Goal: Transaction & Acquisition: Obtain resource

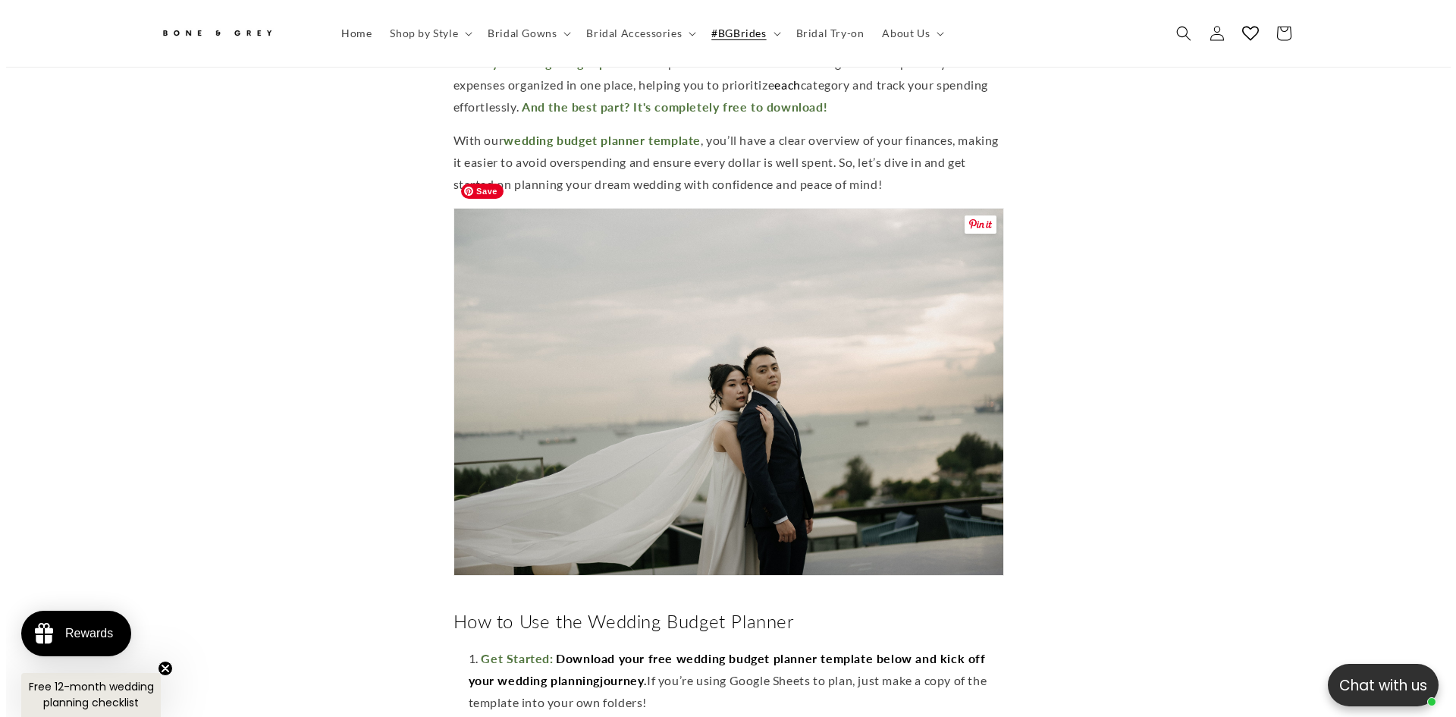
scroll to position [1129, 0]
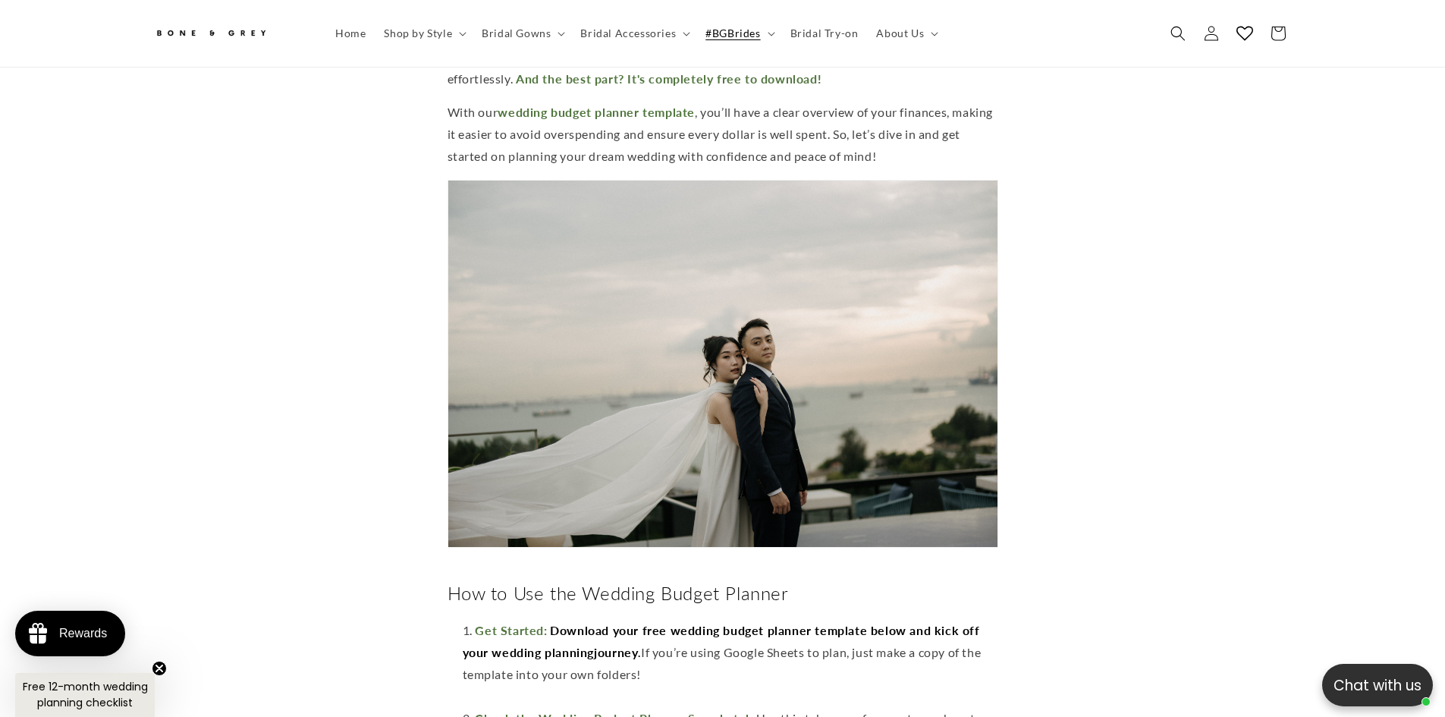
click at [74, 696] on span "Free 12-month wedding planning checklist" at bounding box center [85, 694] width 125 height 31
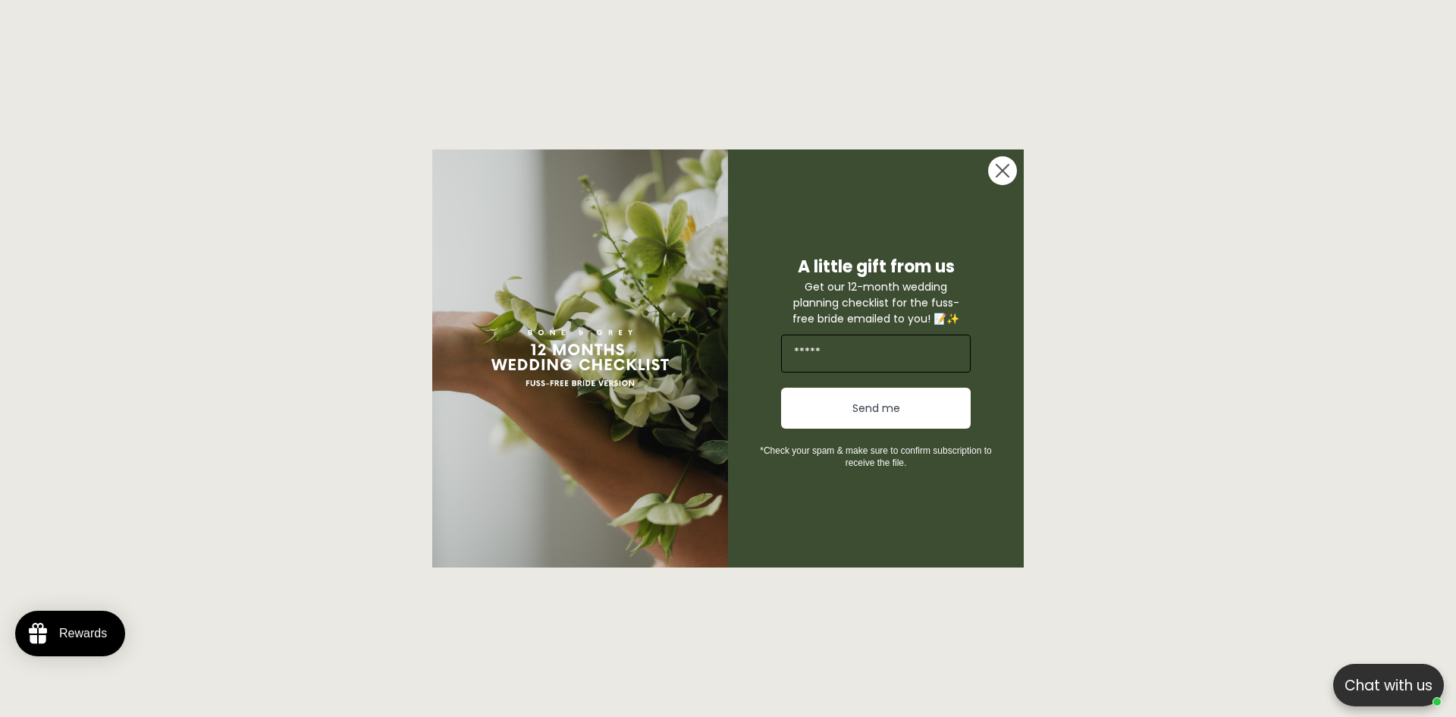
scroll to position [0, 834]
drag, startPoint x: 877, startPoint y: 450, endPoint x: 905, endPoint y: 466, distance: 32.6
click at [905, 466] on span "*Check your spam & make sure to confirm subscription to receive the file." at bounding box center [875, 456] width 231 height 23
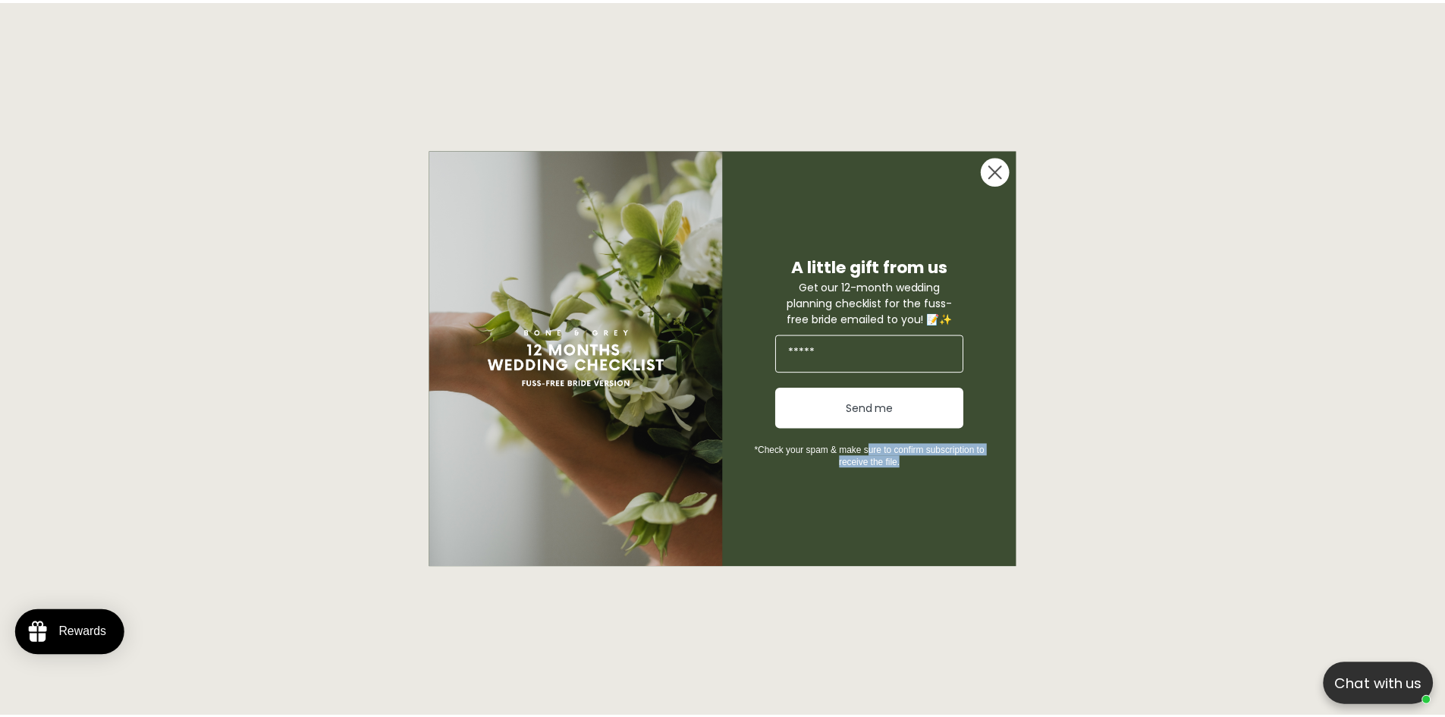
scroll to position [0, 0]
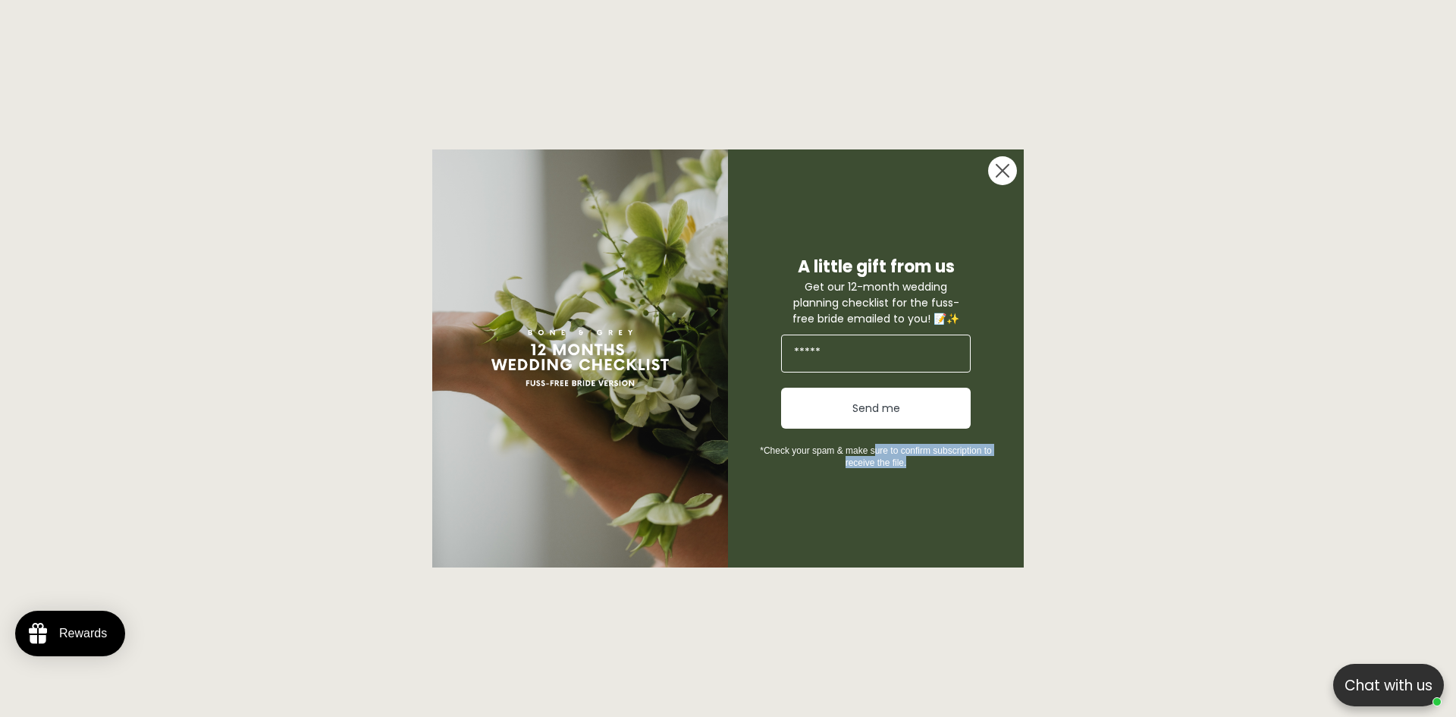
click at [905, 466] on span "*Check your spam & make sure to confirm subscription to receive the file." at bounding box center [875, 456] width 231 height 23
click at [1003, 180] on circle "Close dialog" at bounding box center [1002, 170] width 29 height 29
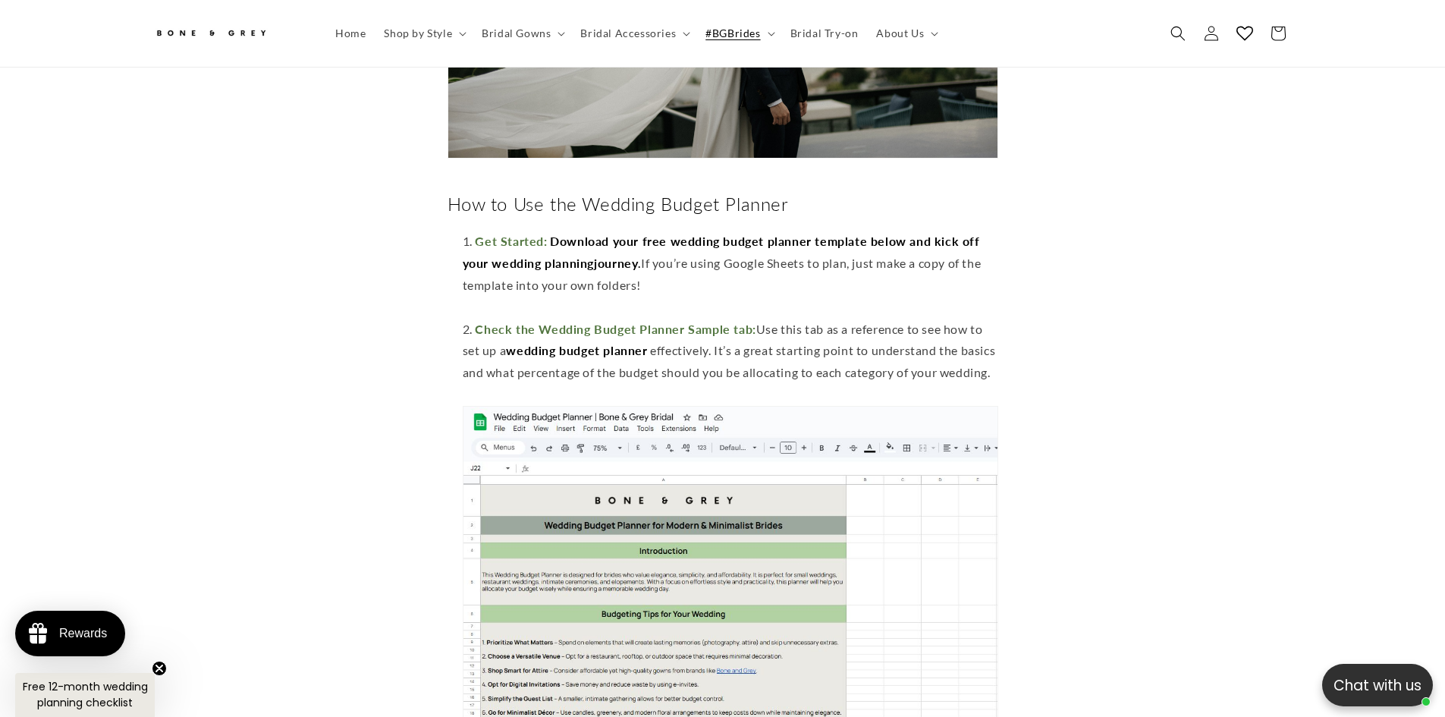
scroll to position [1584, 0]
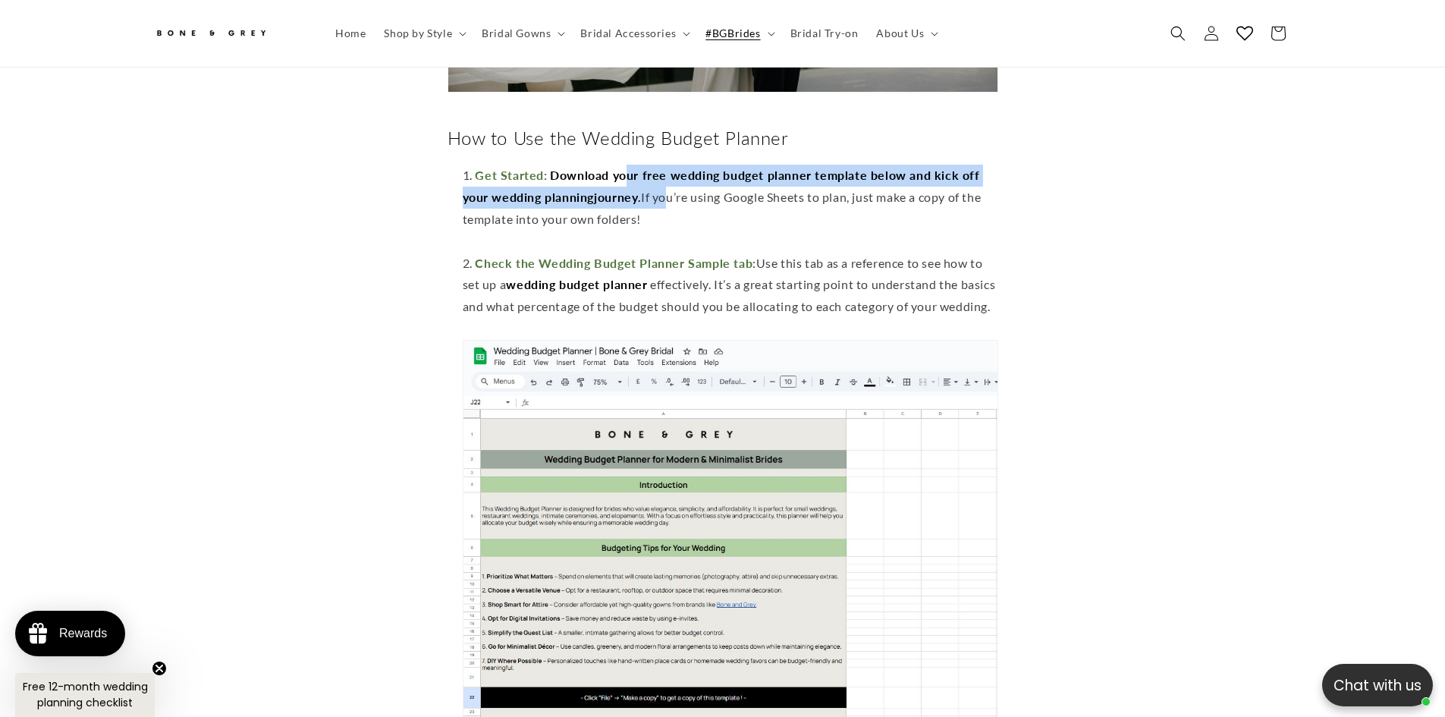
drag, startPoint x: 645, startPoint y: 149, endPoint x: 664, endPoint y: 176, distance: 32.2
click at [664, 176] on li "Get Started: D ownload your free wedding budget planner template below and kick…" at bounding box center [730, 208] width 535 height 87
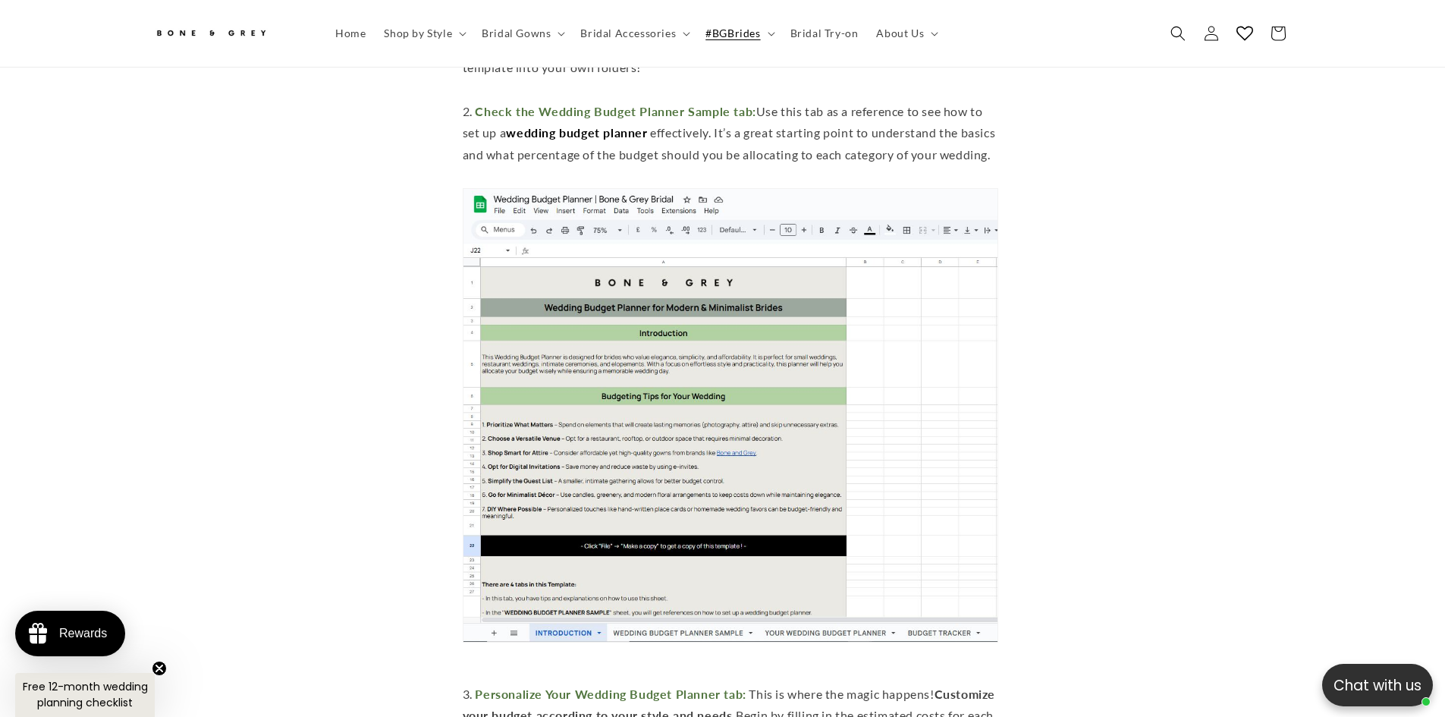
scroll to position [1660, 0]
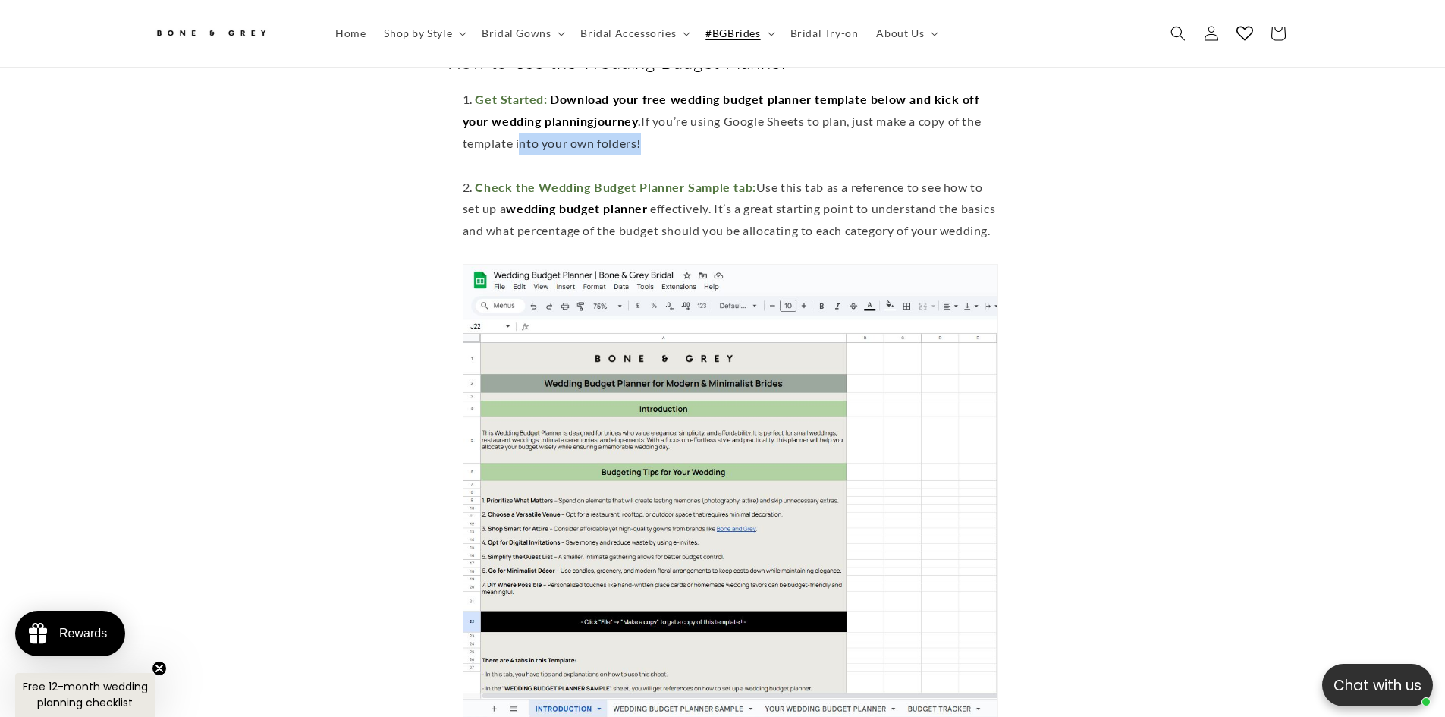
drag, startPoint x: 533, startPoint y: 115, endPoint x: 645, endPoint y: 113, distance: 111.5
click at [645, 113] on li "Get Started: D ownload your free wedding budget planner template below and kick…" at bounding box center [730, 132] width 535 height 87
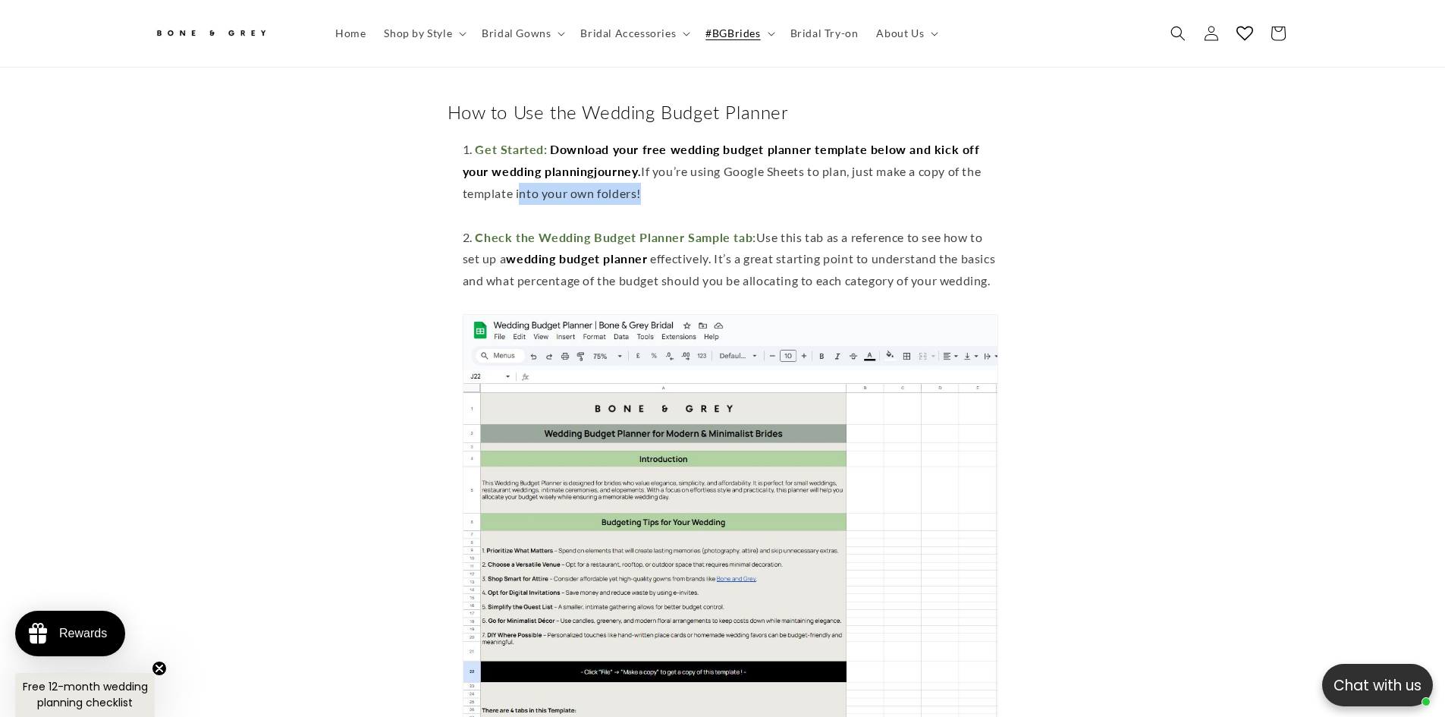
scroll to position [1584, 0]
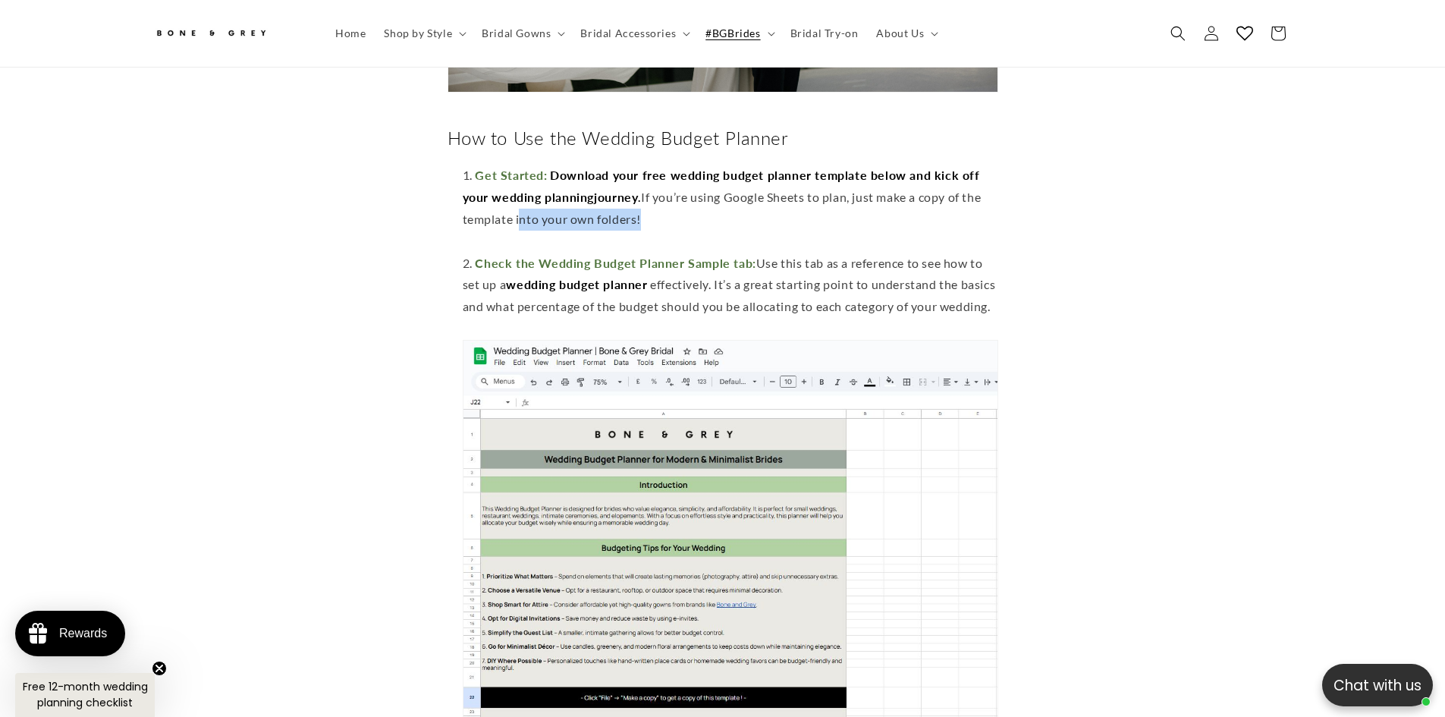
drag, startPoint x: 657, startPoint y: 143, endPoint x: 692, endPoint y: 193, distance: 61.0
click at [692, 193] on li "Get Started: D ownload your free wedding budget planner template below and kick…" at bounding box center [730, 208] width 535 height 87
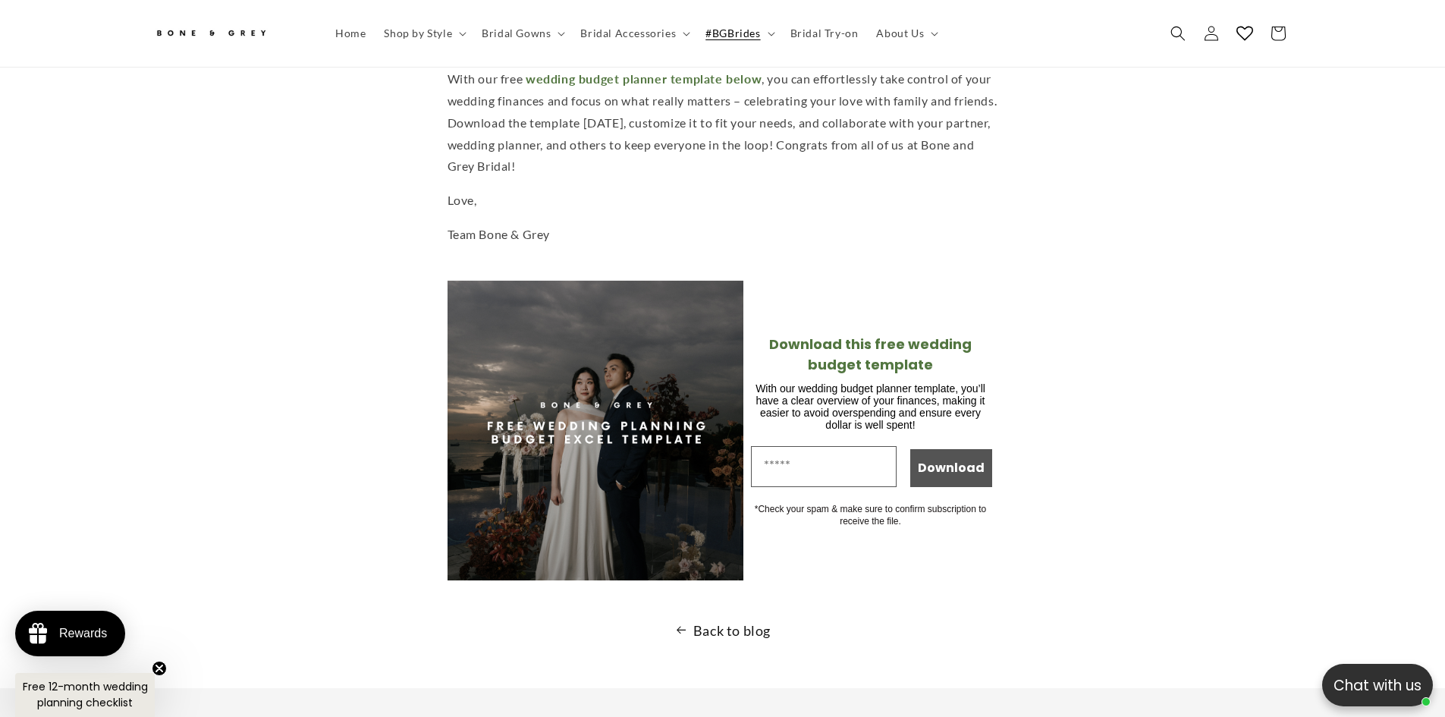
scroll to position [4087, 0]
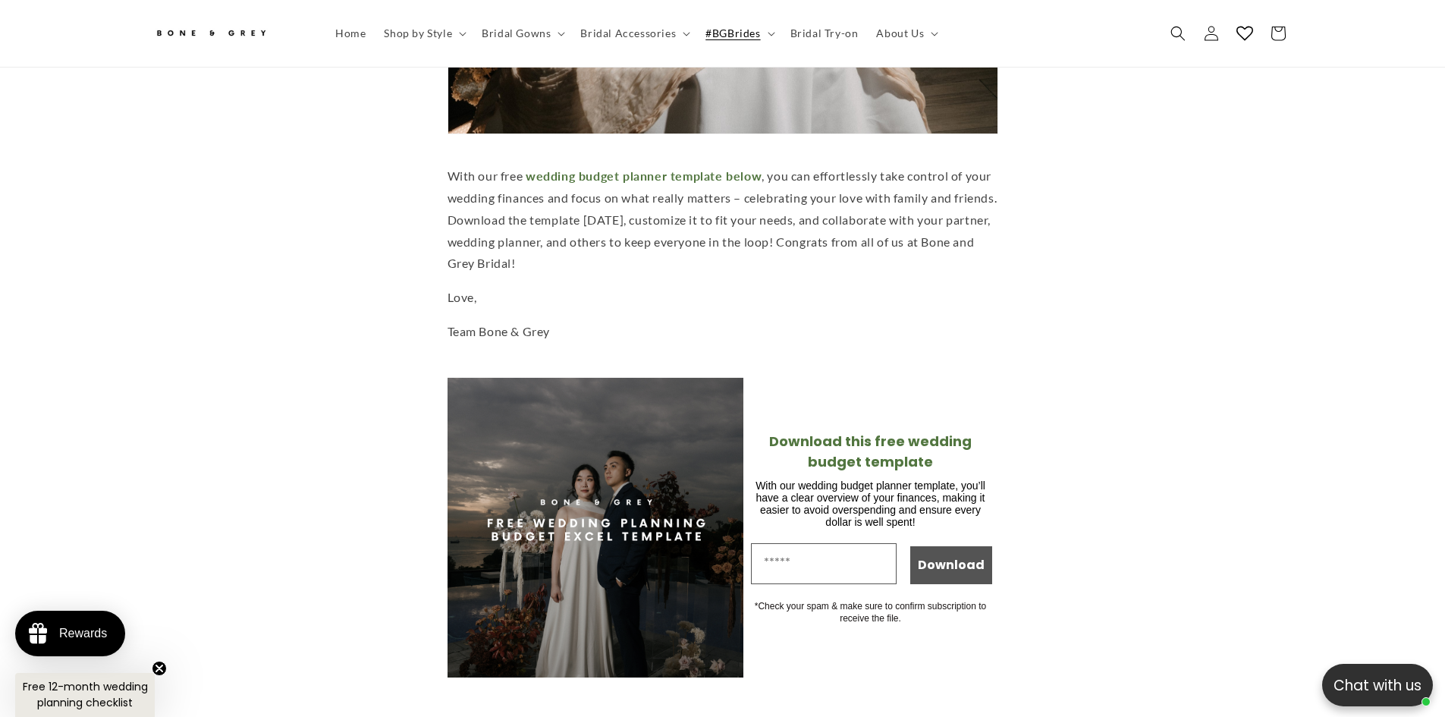
click at [85, 634] on div "Rewards" at bounding box center [83, 633] width 48 height 14
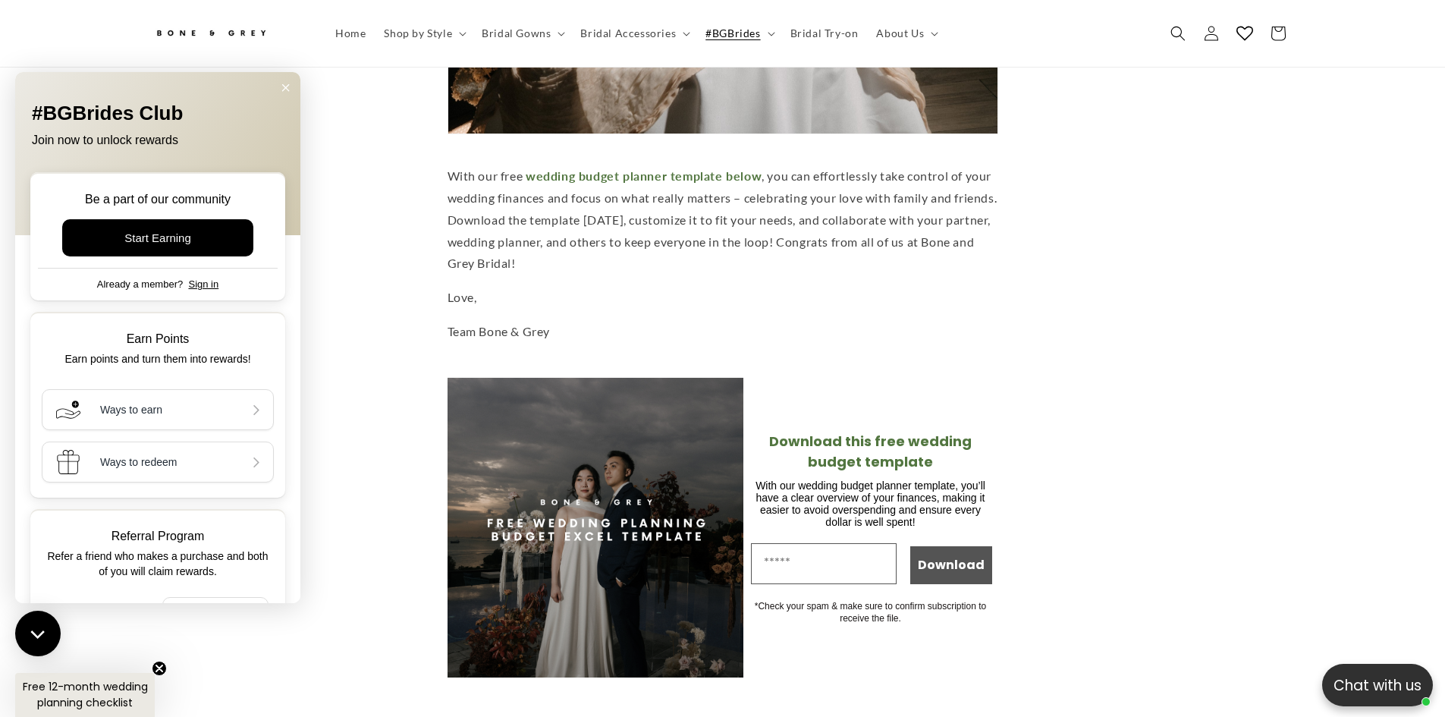
scroll to position [0, 0]
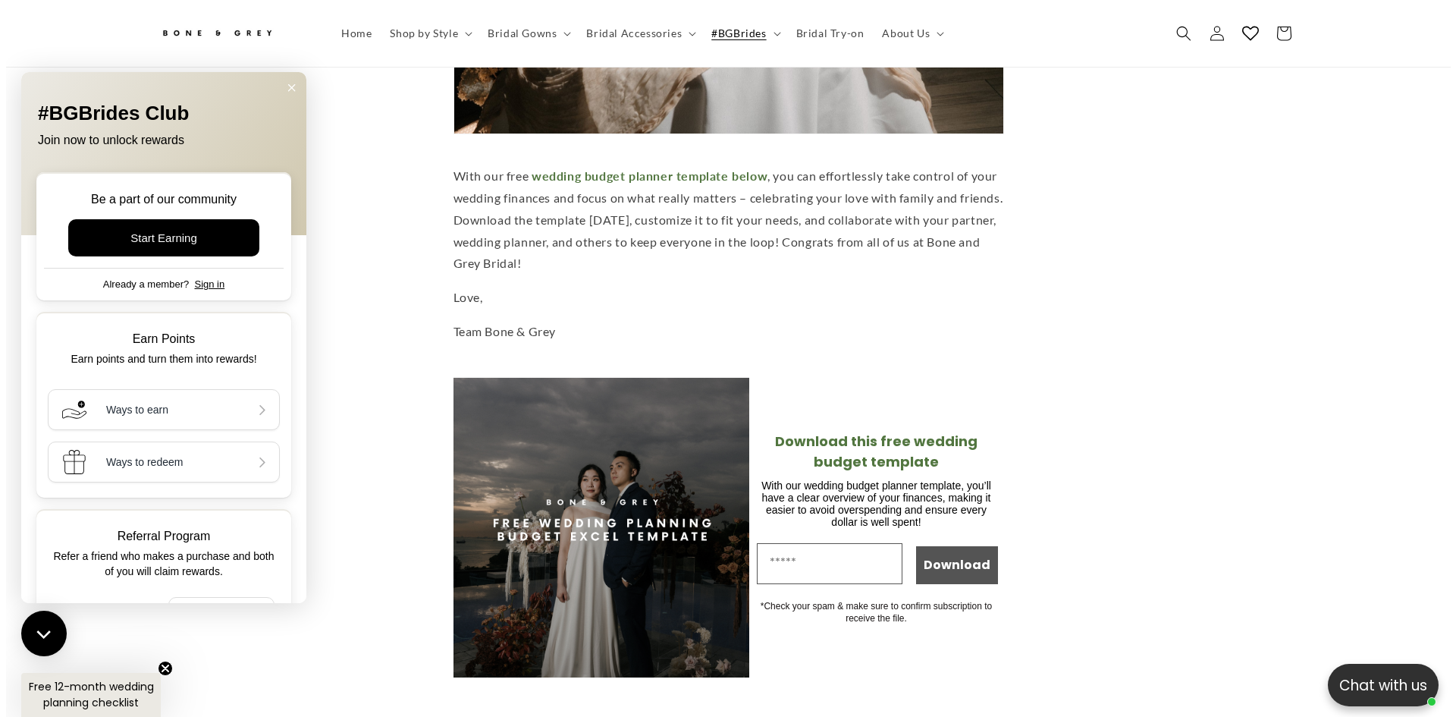
scroll to position [0, 417]
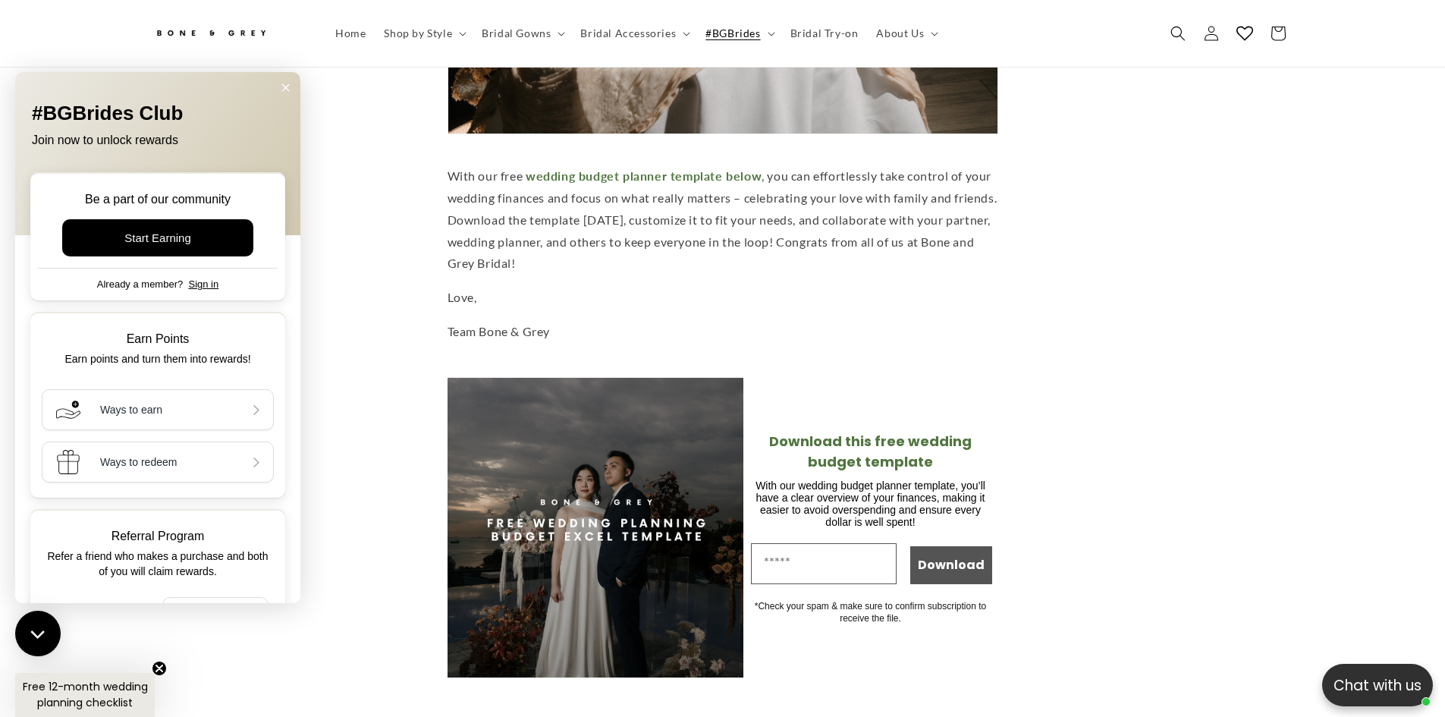
click at [90, 694] on p "Free 12-month wedding planning checklist" at bounding box center [84, 695] width 127 height 32
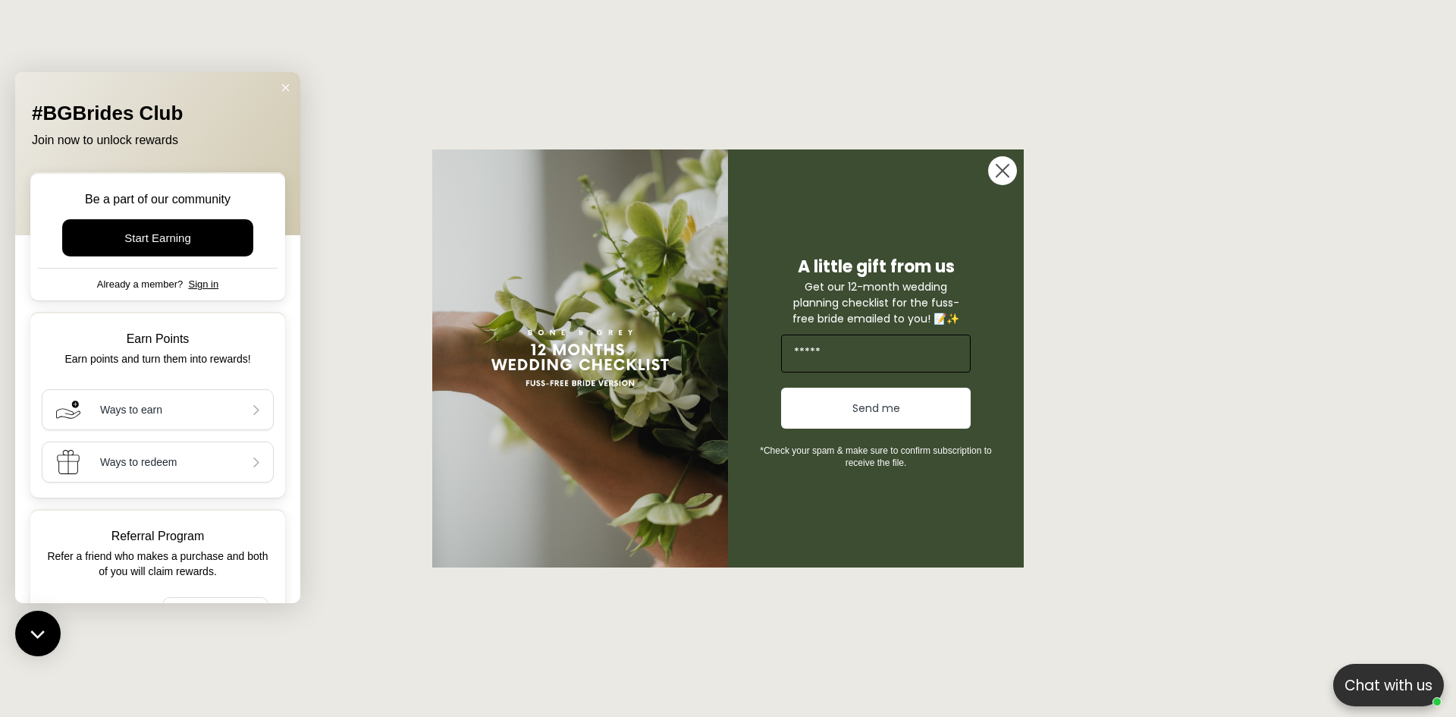
click at [902, 355] on input "Email" at bounding box center [876, 353] width 190 height 38
type input "**********"
click at [907, 405] on button "Send me" at bounding box center [876, 408] width 190 height 41
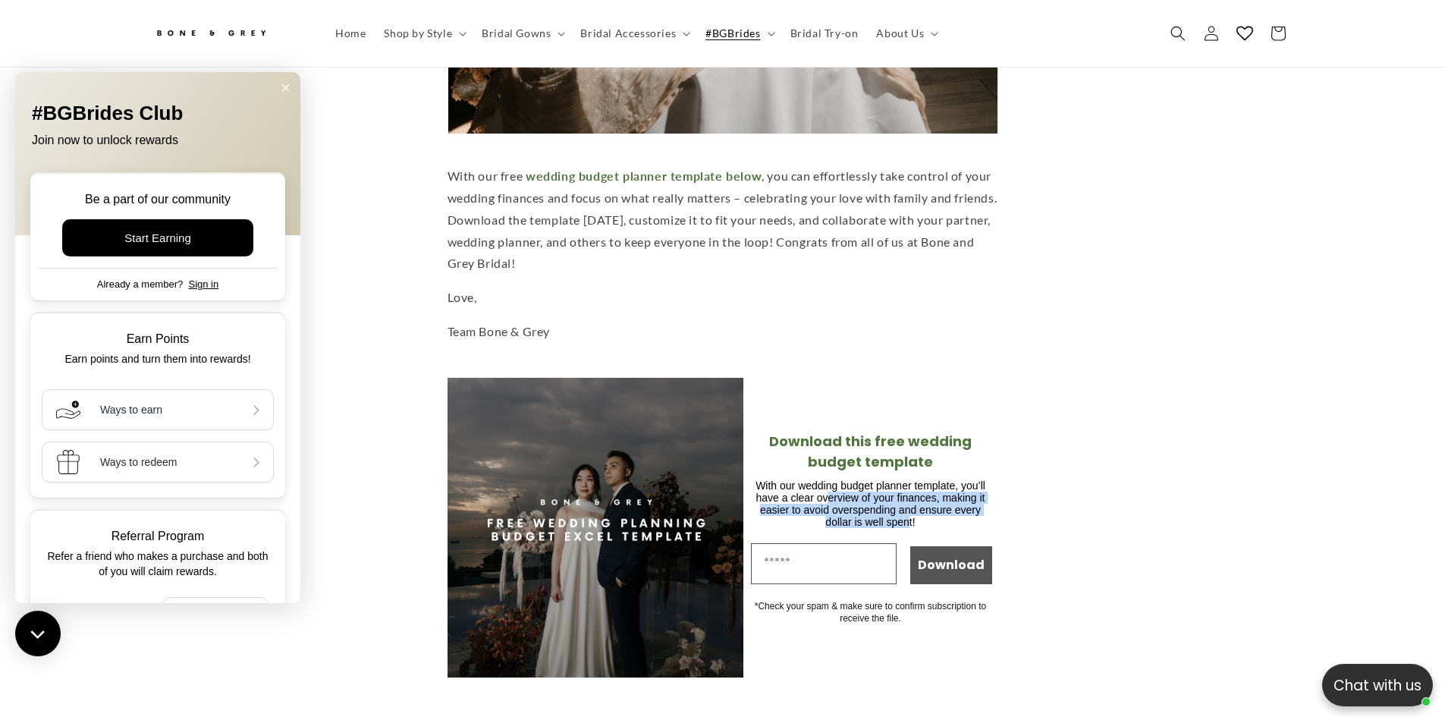
scroll to position [0, 0]
drag, startPoint x: 838, startPoint y: 488, endPoint x: 908, endPoint y: 513, distance: 75.1
click at [908, 513] on span "With our wedding budget planner template, you’ll have a clear overview of your …" at bounding box center [870, 503] width 230 height 49
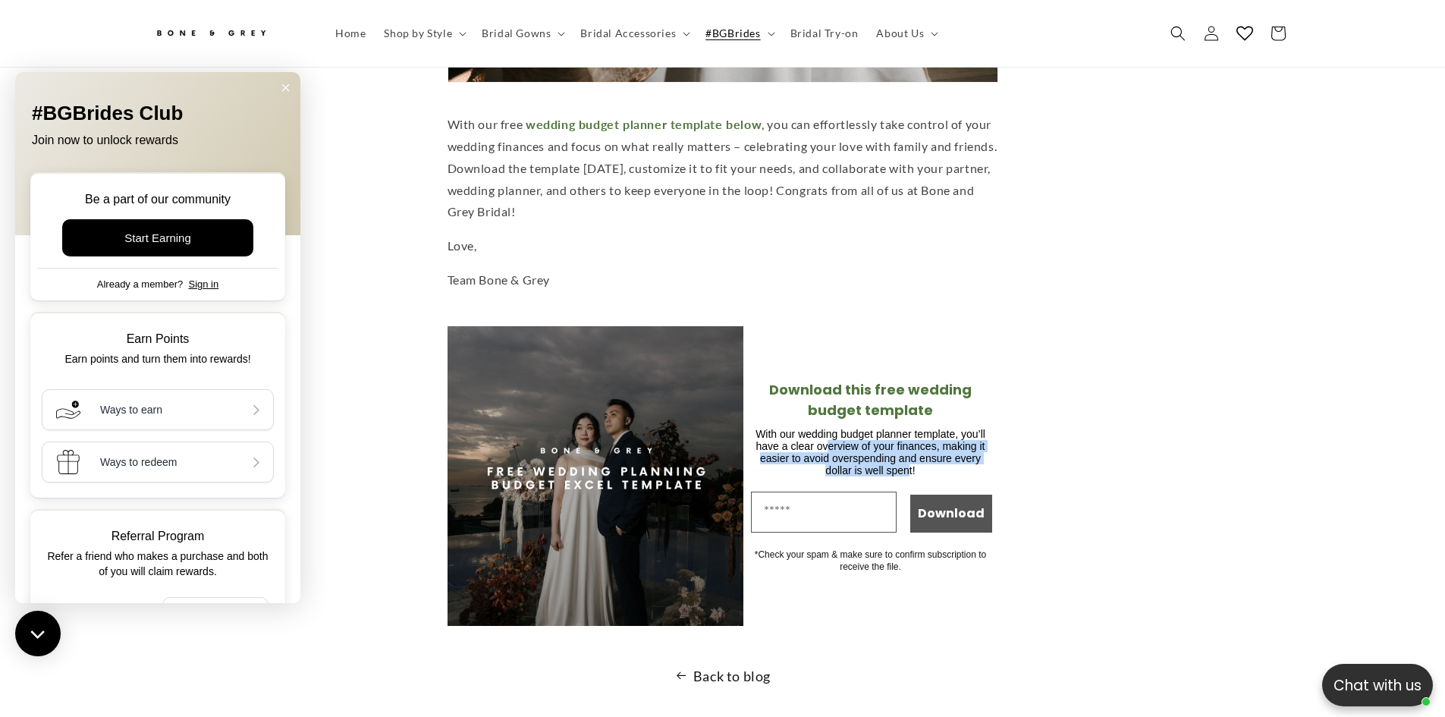
scroll to position [4163, 0]
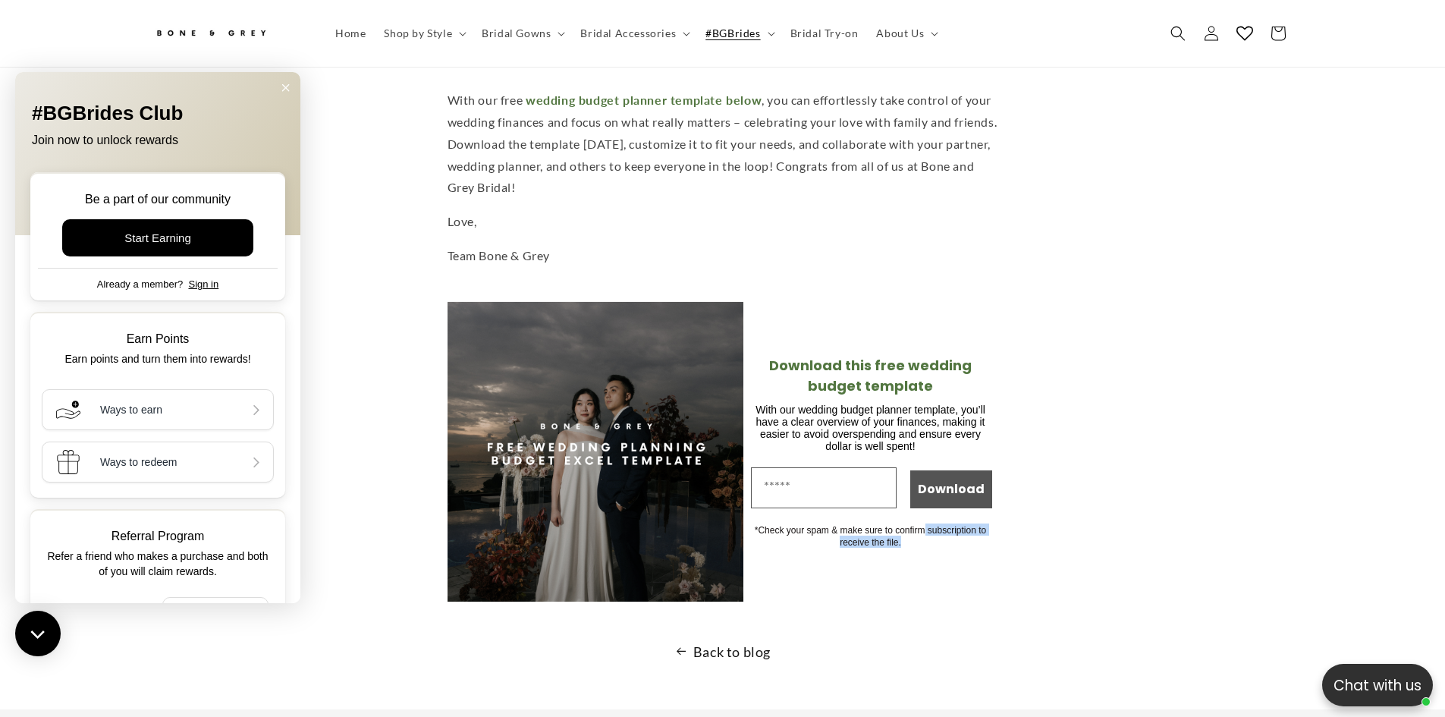
click at [943, 526] on div "*Check your spam & make sure to confirm subscription to receive the file." at bounding box center [871, 535] width 246 height 24
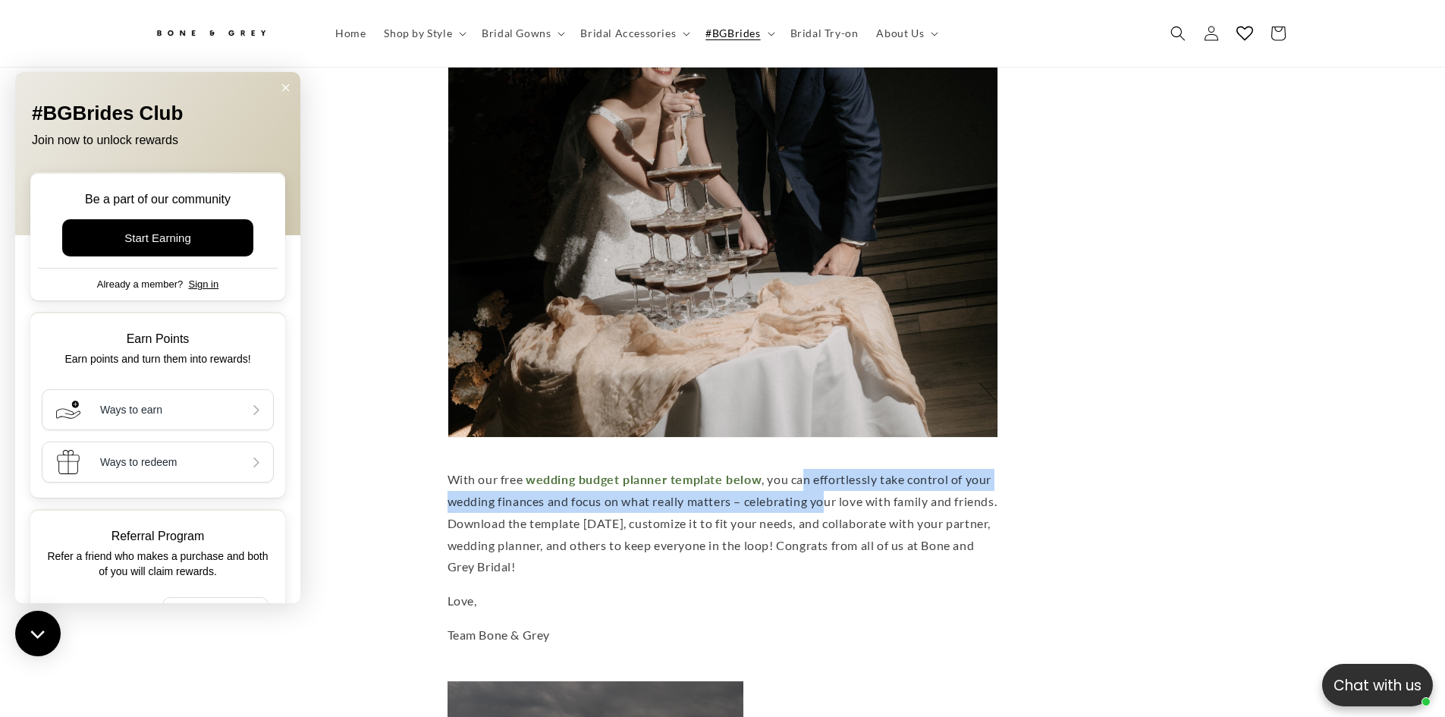
scroll to position [0, 834]
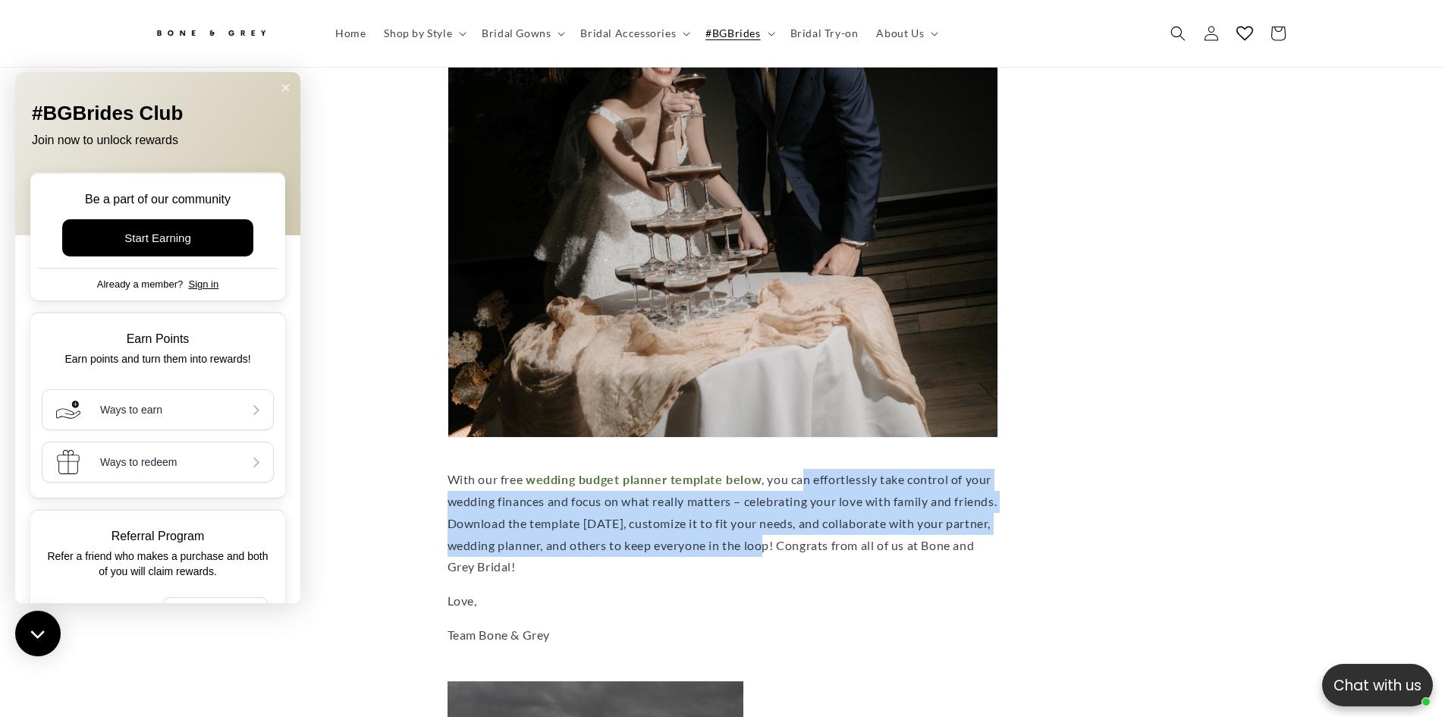
drag, startPoint x: 808, startPoint y: 479, endPoint x: 821, endPoint y: 522, distance: 45.6
click at [821, 532] on p "With our free wedding budget planner template below , you can effortlessly take…" at bounding box center [722, 523] width 551 height 109
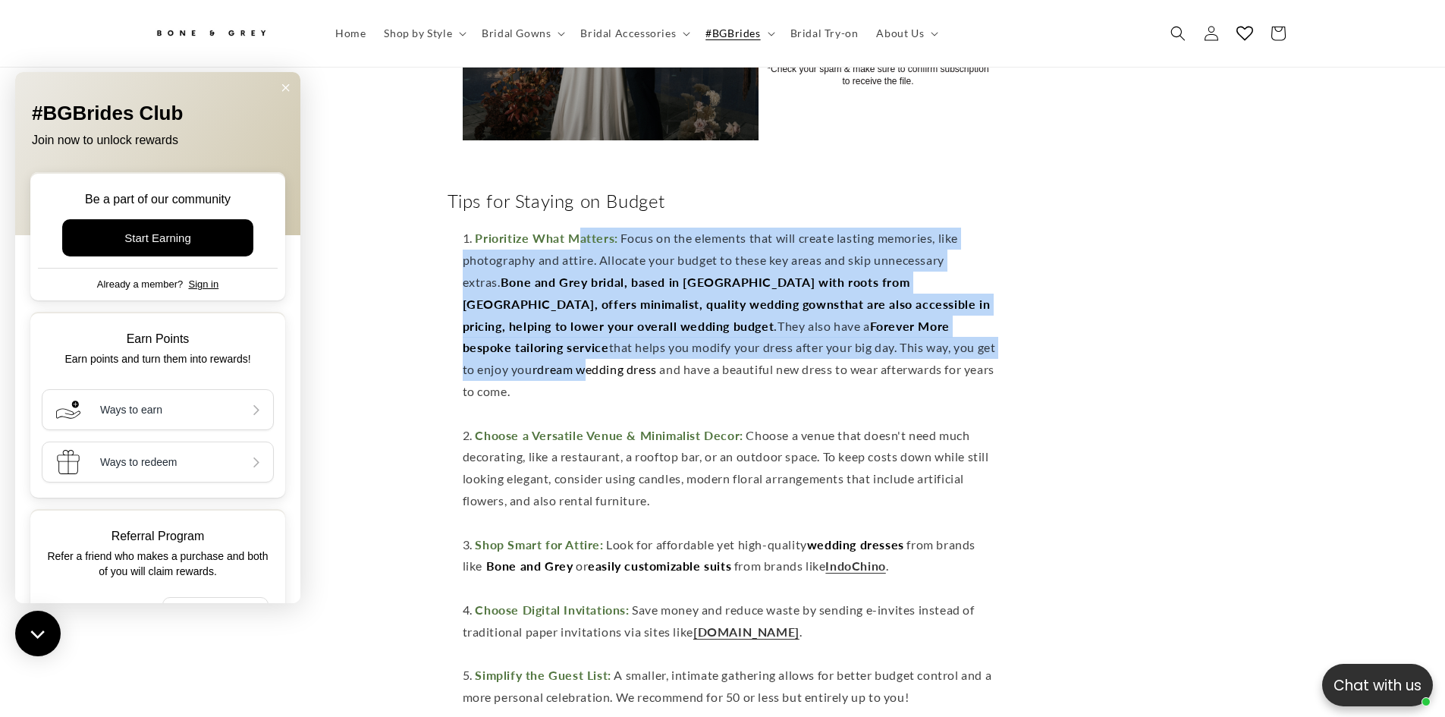
scroll to position [0, 417]
drag, startPoint x: 585, startPoint y: 258, endPoint x: 826, endPoint y: 375, distance: 267.9
click at [826, 375] on li "Prioritize What Matters: Focus on the elements that will create lasting memorie…" at bounding box center [730, 326] width 535 height 196
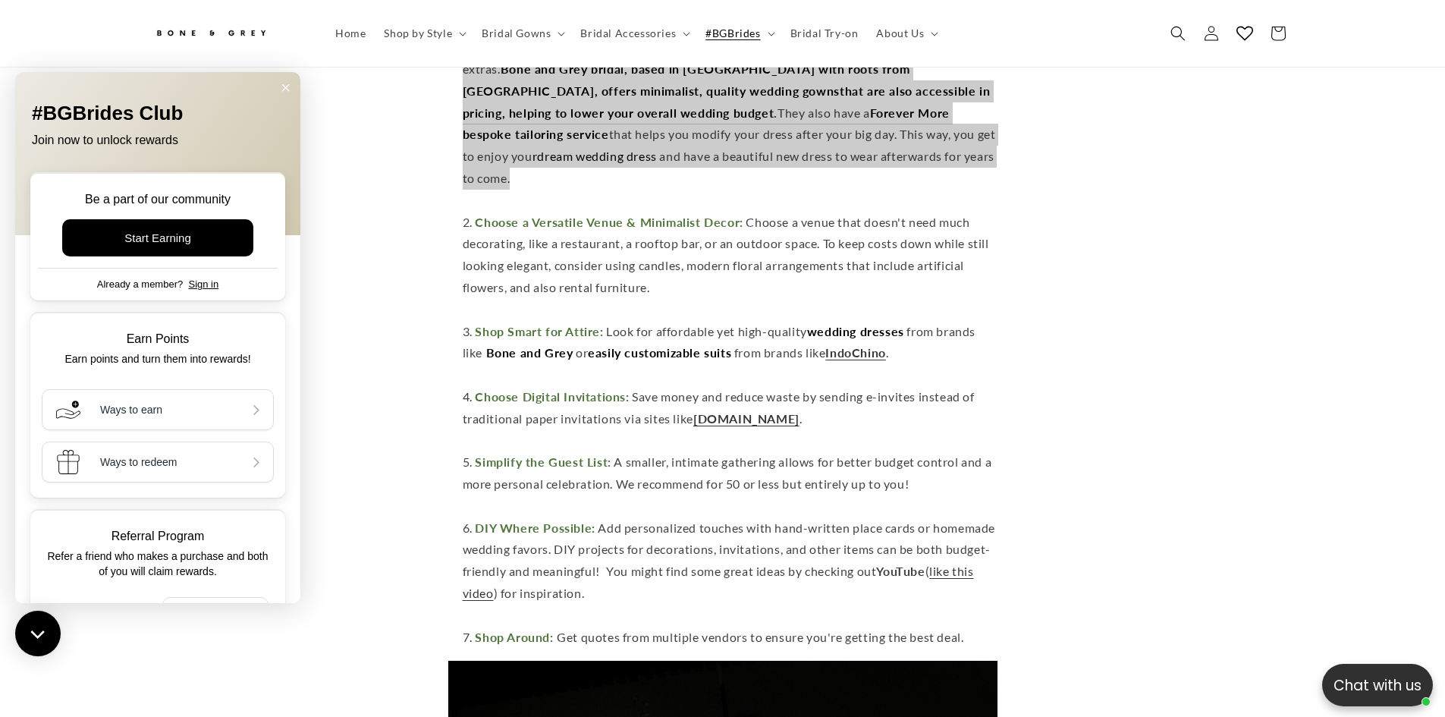
scroll to position [3025, 0]
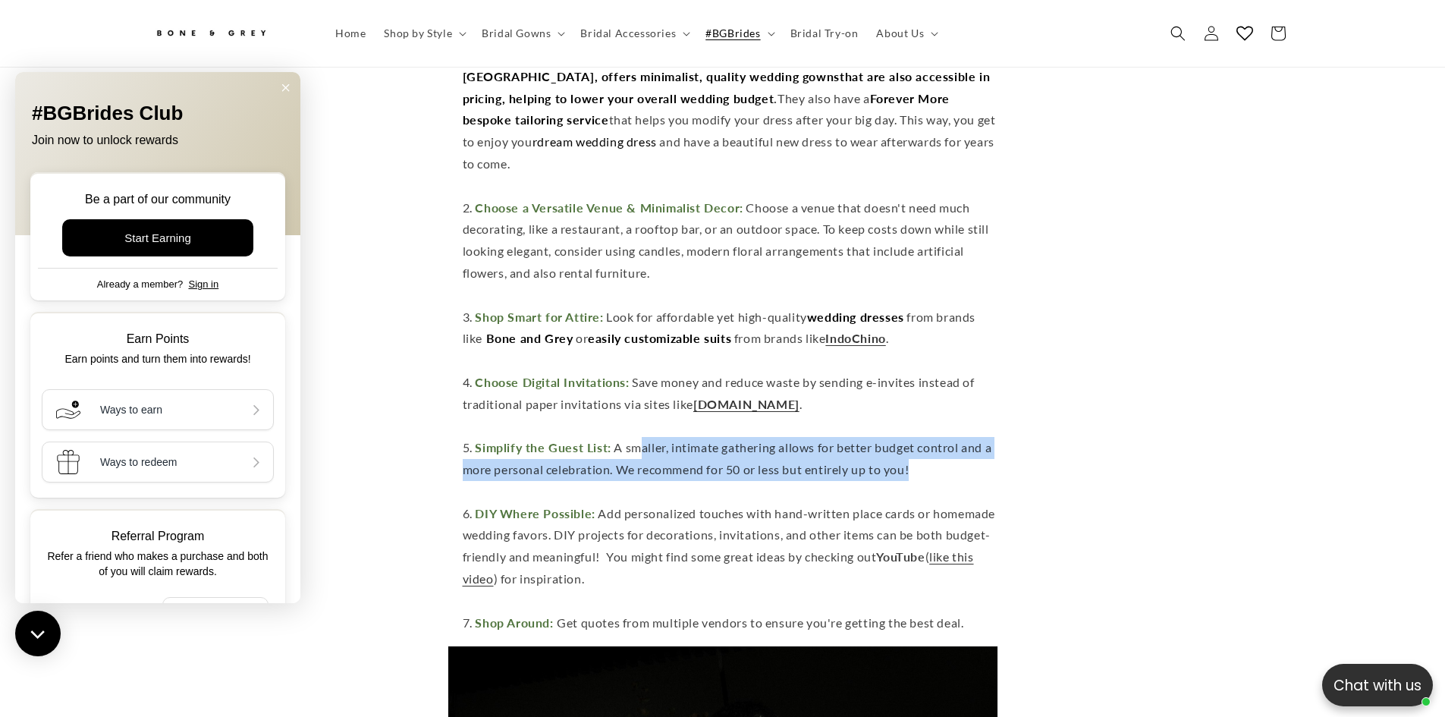
drag, startPoint x: 641, startPoint y: 444, endPoint x: 944, endPoint y: 454, distance: 303.5
click at [944, 454] on li "Simplify the Guest List: A smaller, intimate gathering allows for better budget…" at bounding box center [730, 469] width 535 height 65
click at [843, 465] on span "A smaller, intimate gathering allows for better budget control and a more perso…" at bounding box center [727, 458] width 529 height 36
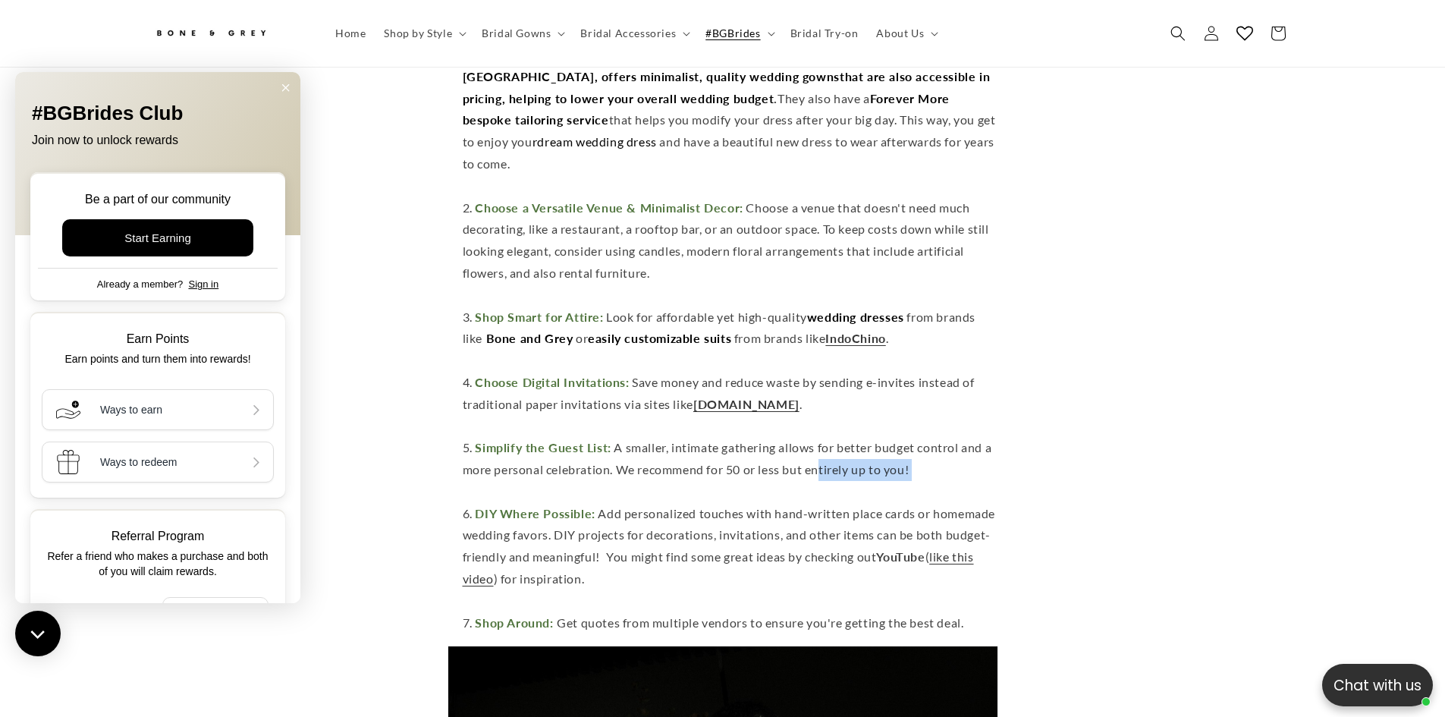
scroll to position [0, 0]
drag, startPoint x: 823, startPoint y: 466, endPoint x: 824, endPoint y: 479, distance: 13.7
click at [824, 479] on li "Simplify the Guest List: A smaller, intimate gathering allows for better budget…" at bounding box center [730, 469] width 535 height 65
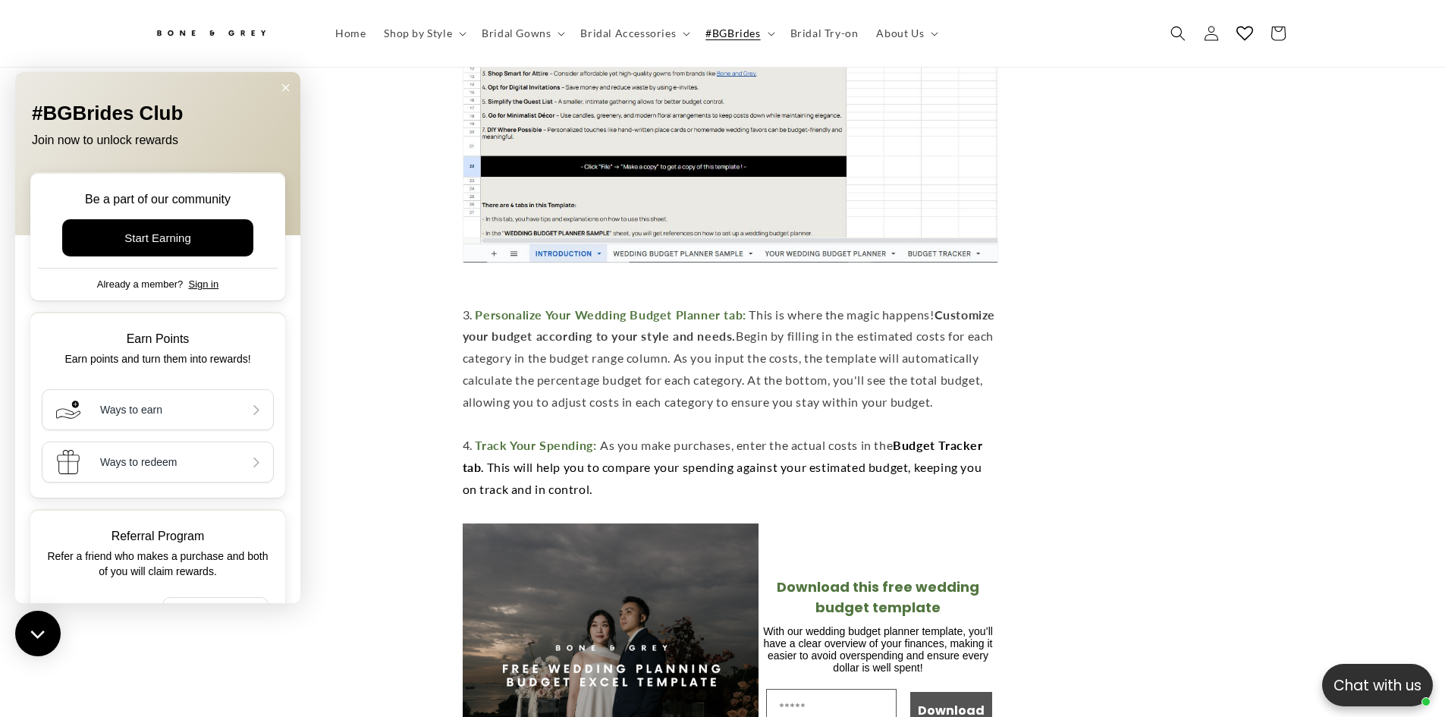
scroll to position [0, 834]
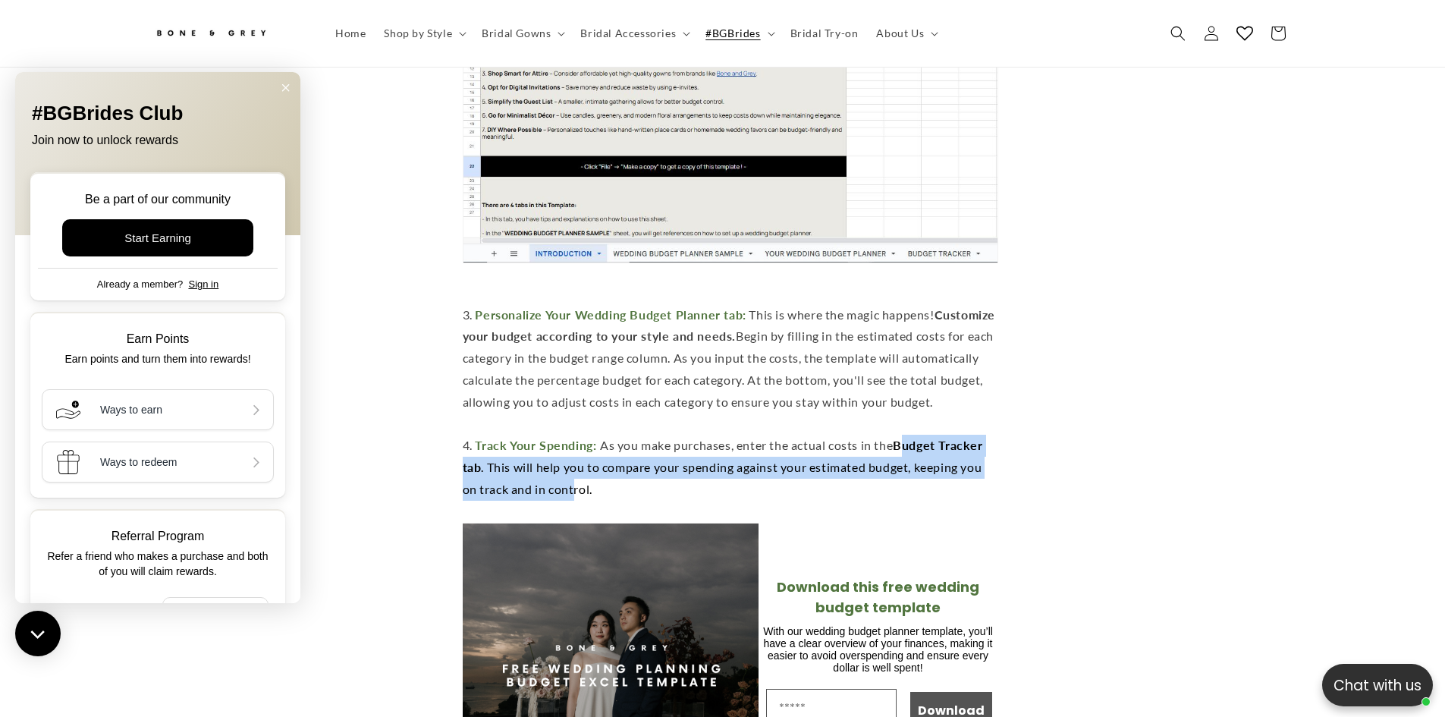
drag, startPoint x: 909, startPoint y: 459, endPoint x: 575, endPoint y: 497, distance: 336.7
click at [575, 496] on span "Budget Tracker tab . This will help you to compare your spending against your e…" at bounding box center [723, 467] width 520 height 58
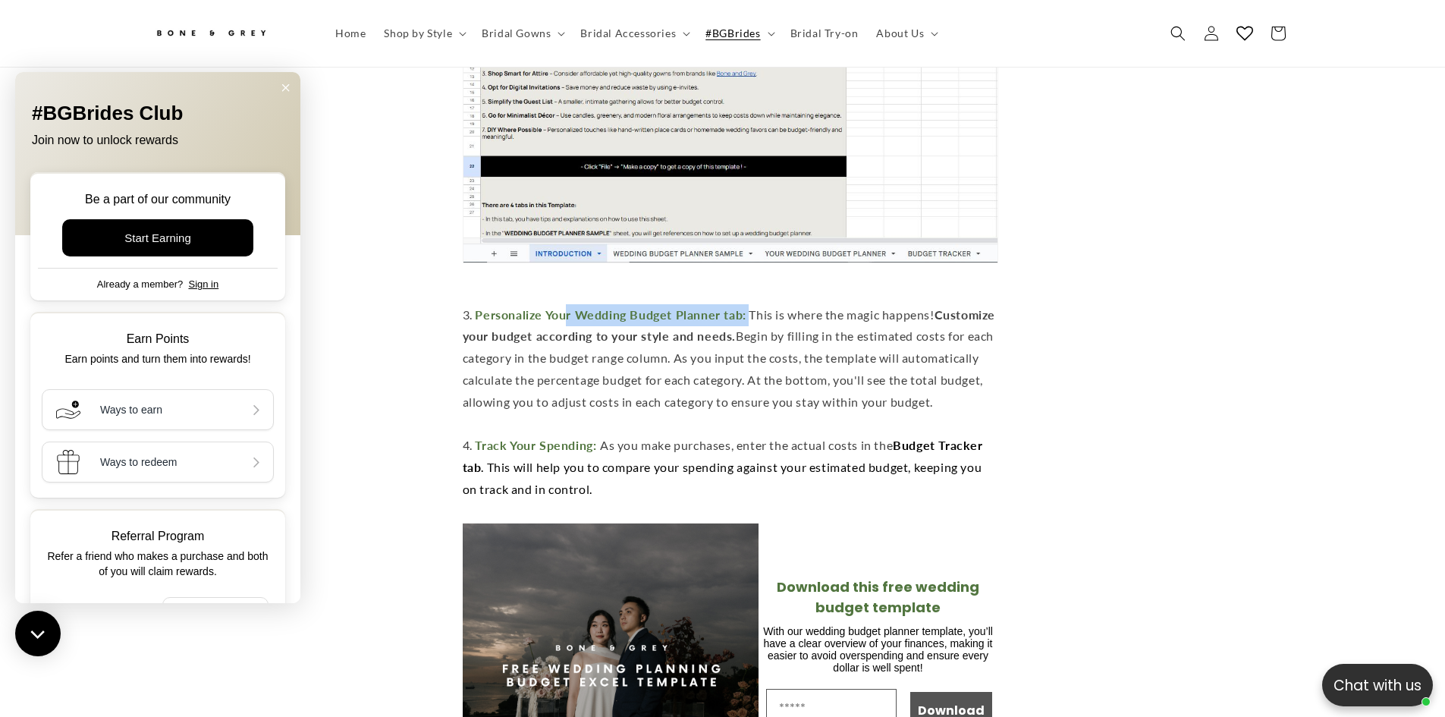
drag, startPoint x: 568, startPoint y: 309, endPoint x: 748, endPoint y: 309, distance: 180.5
click at [748, 309] on li "Personalize Your Wedding Budget Planner tab: This is where the magic happens! C…" at bounding box center [730, 369] width 535 height 131
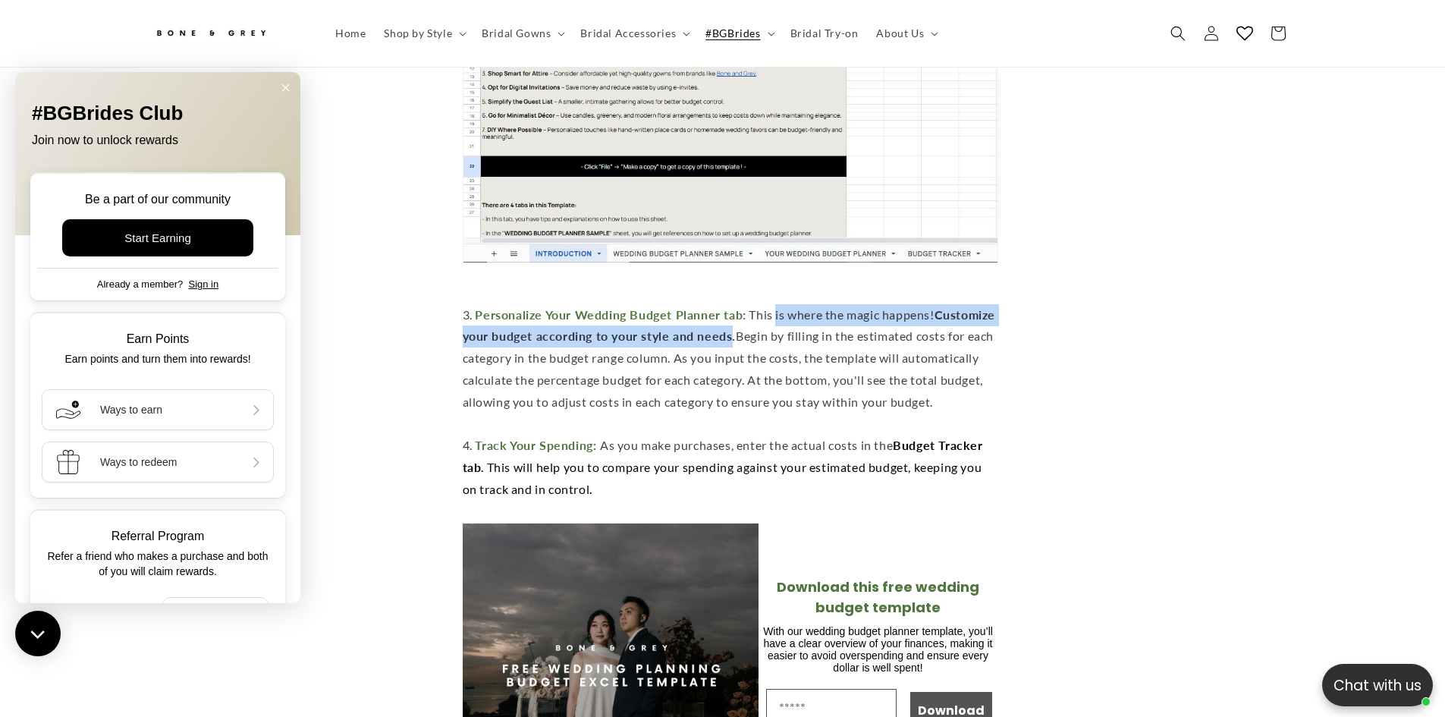
drag, startPoint x: 786, startPoint y: 314, endPoint x: 795, endPoint y: 325, distance: 13.5
click at [795, 325] on span "This is where the magic happens! Customize your budget according to your style …" at bounding box center [729, 358] width 532 height 102
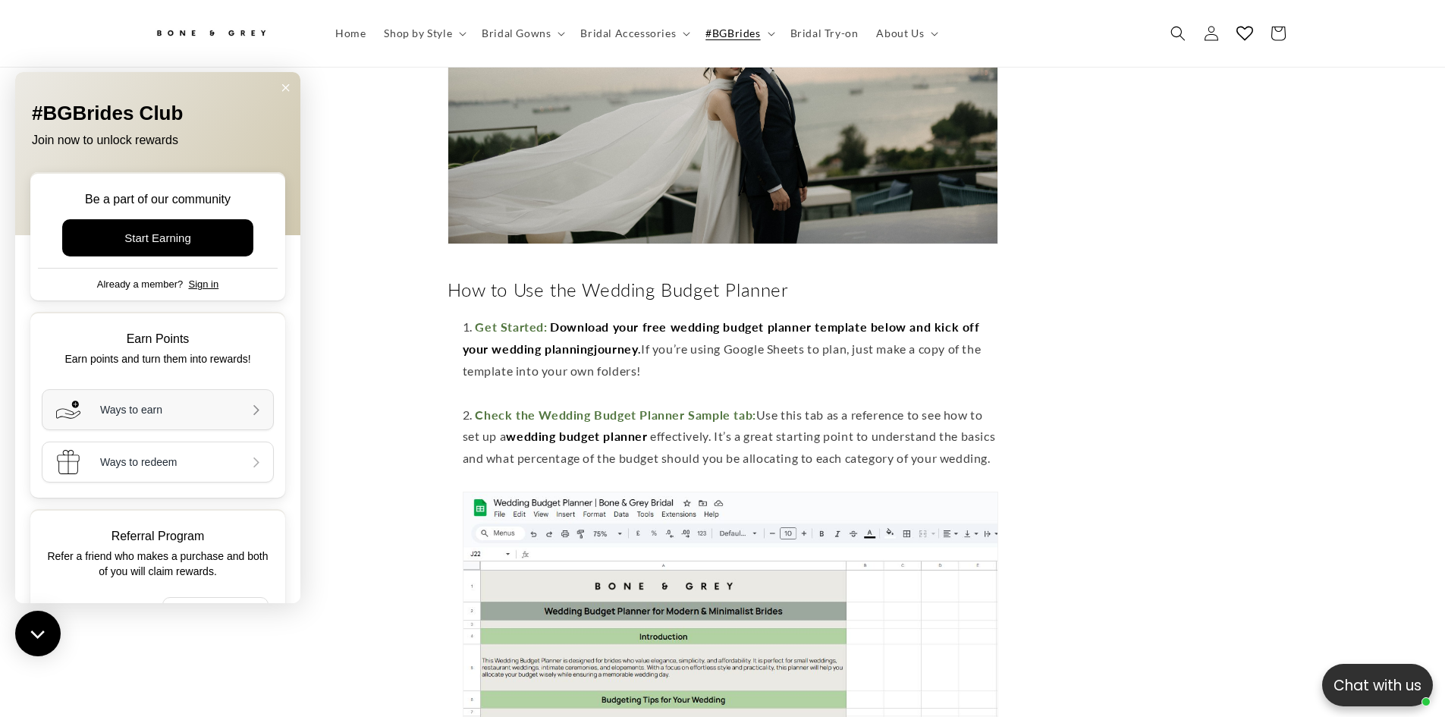
scroll to position [0, 834]
drag, startPoint x: 734, startPoint y: 297, endPoint x: 965, endPoint y: 340, distance: 235.4
click at [965, 340] on li "Get Started: D ownload your free wedding budget planner template below and kick…" at bounding box center [730, 359] width 535 height 87
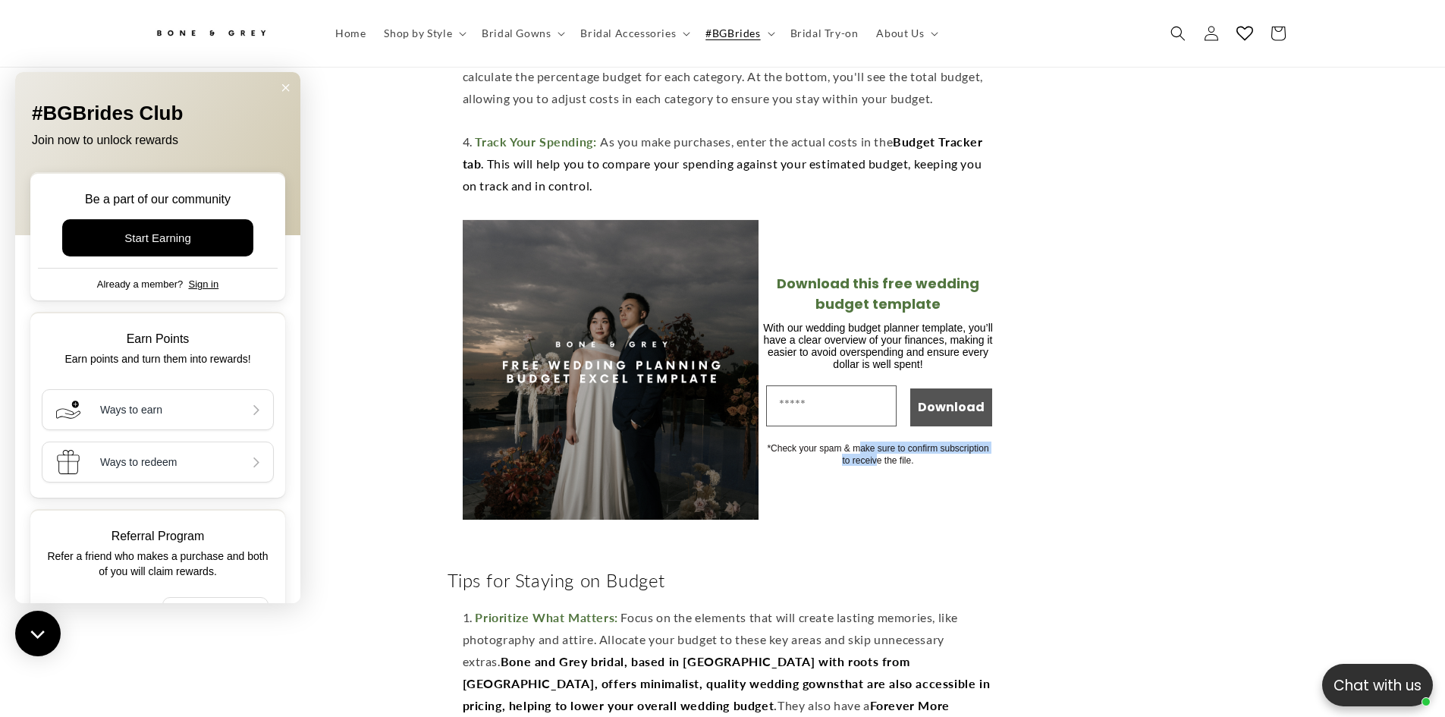
scroll to position [0, 417]
drag, startPoint x: 877, startPoint y: 465, endPoint x: 915, endPoint y: 470, distance: 38.3
click at [915, 466] on div "*Check your spam & make sure to confirm subscription to receive the file." at bounding box center [878, 453] width 231 height 24
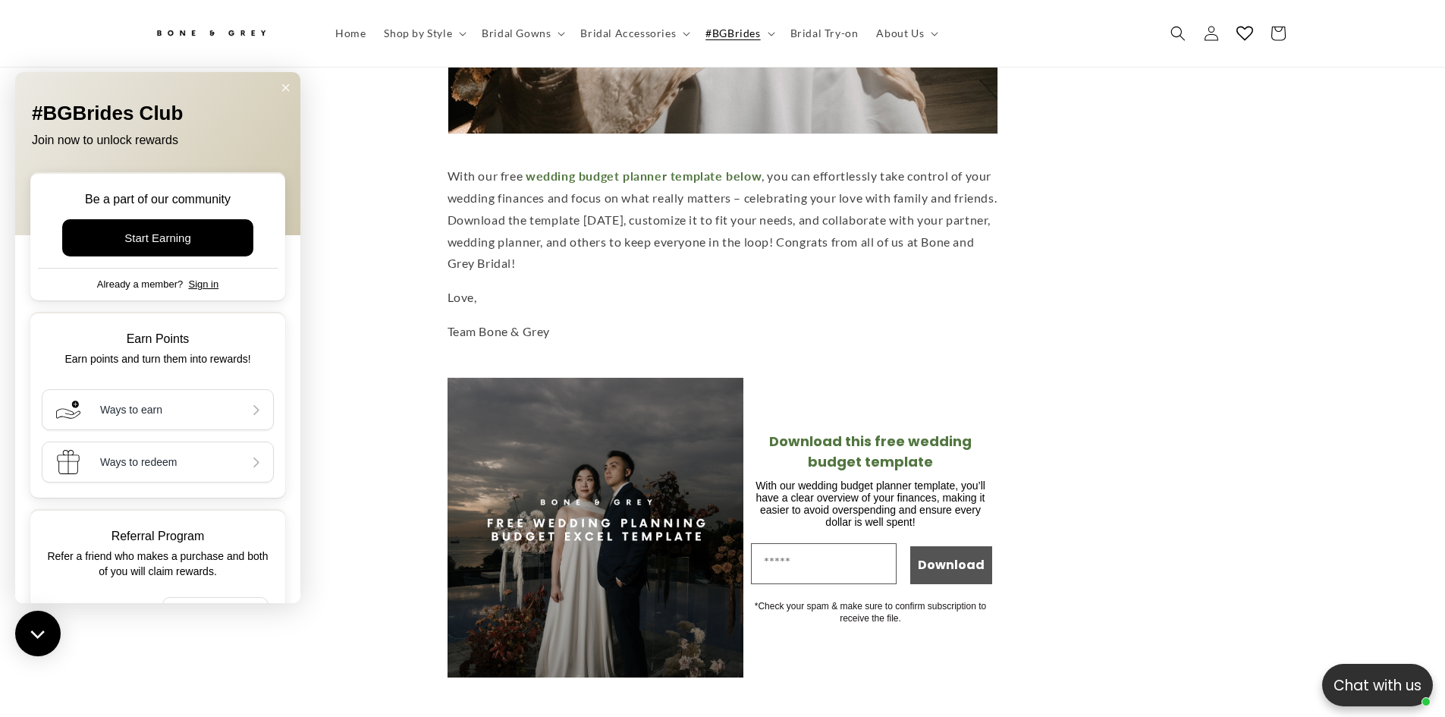
scroll to position [0, 834]
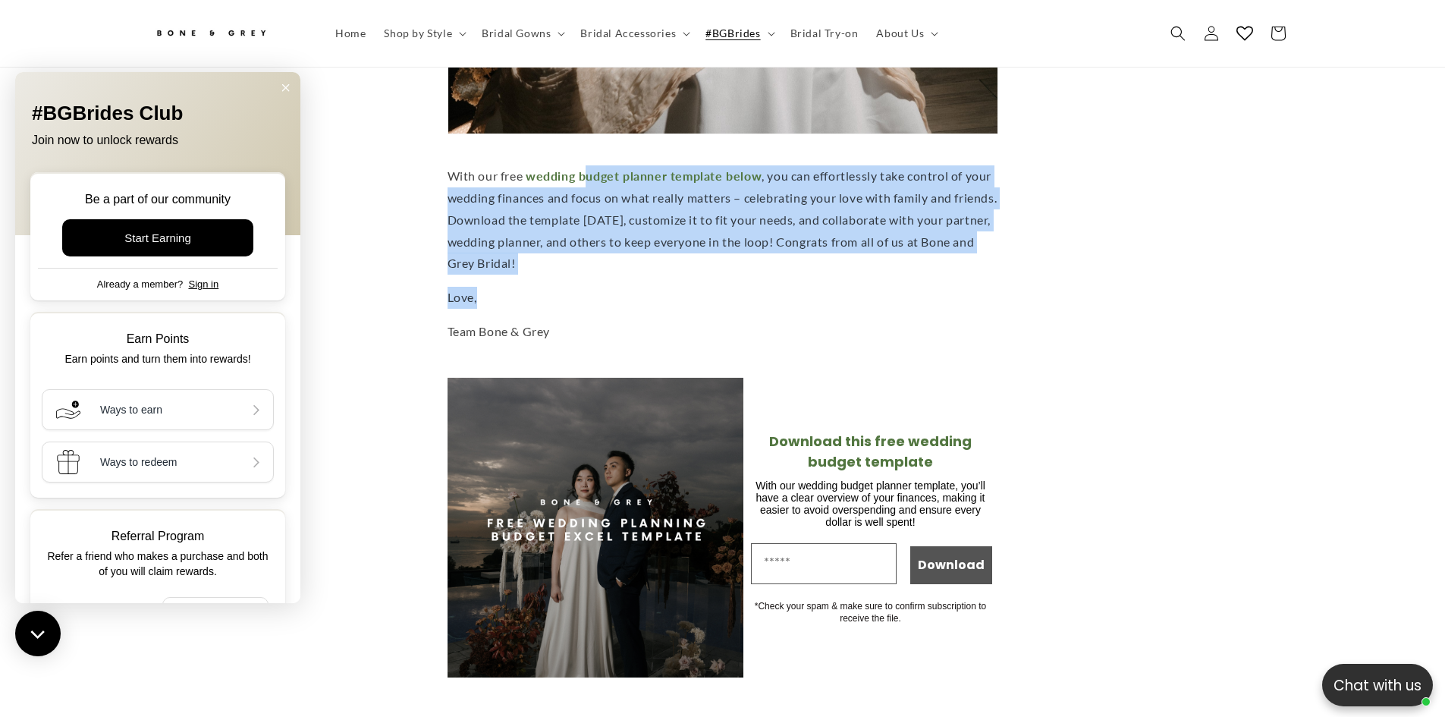
drag, startPoint x: 584, startPoint y: 162, endPoint x: 699, endPoint y: 283, distance: 167.4
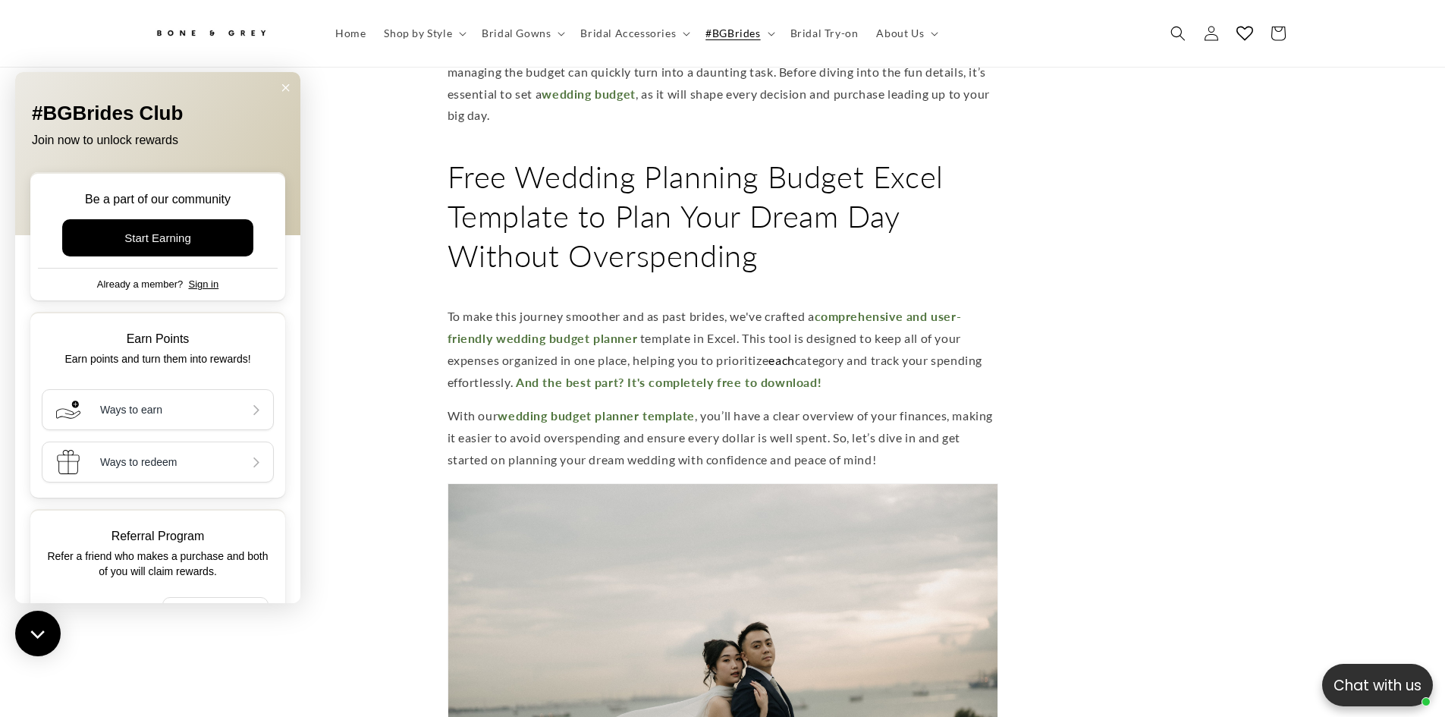
scroll to position [0, 0]
drag, startPoint x: 226, startPoint y: 3, endPoint x: 19, endPoint y: -11, distance: 207.5
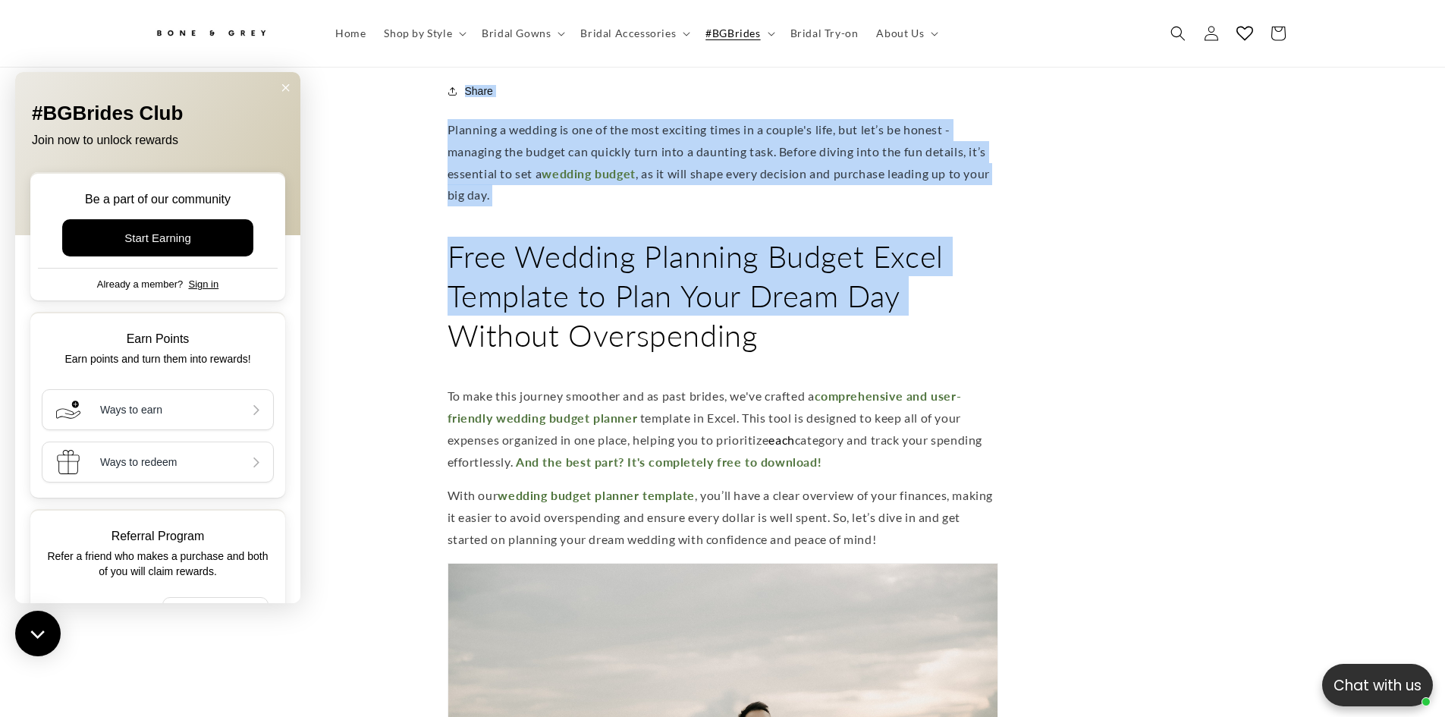
scroll to position [0, 417]
